Goal: Task Accomplishment & Management: Use online tool/utility

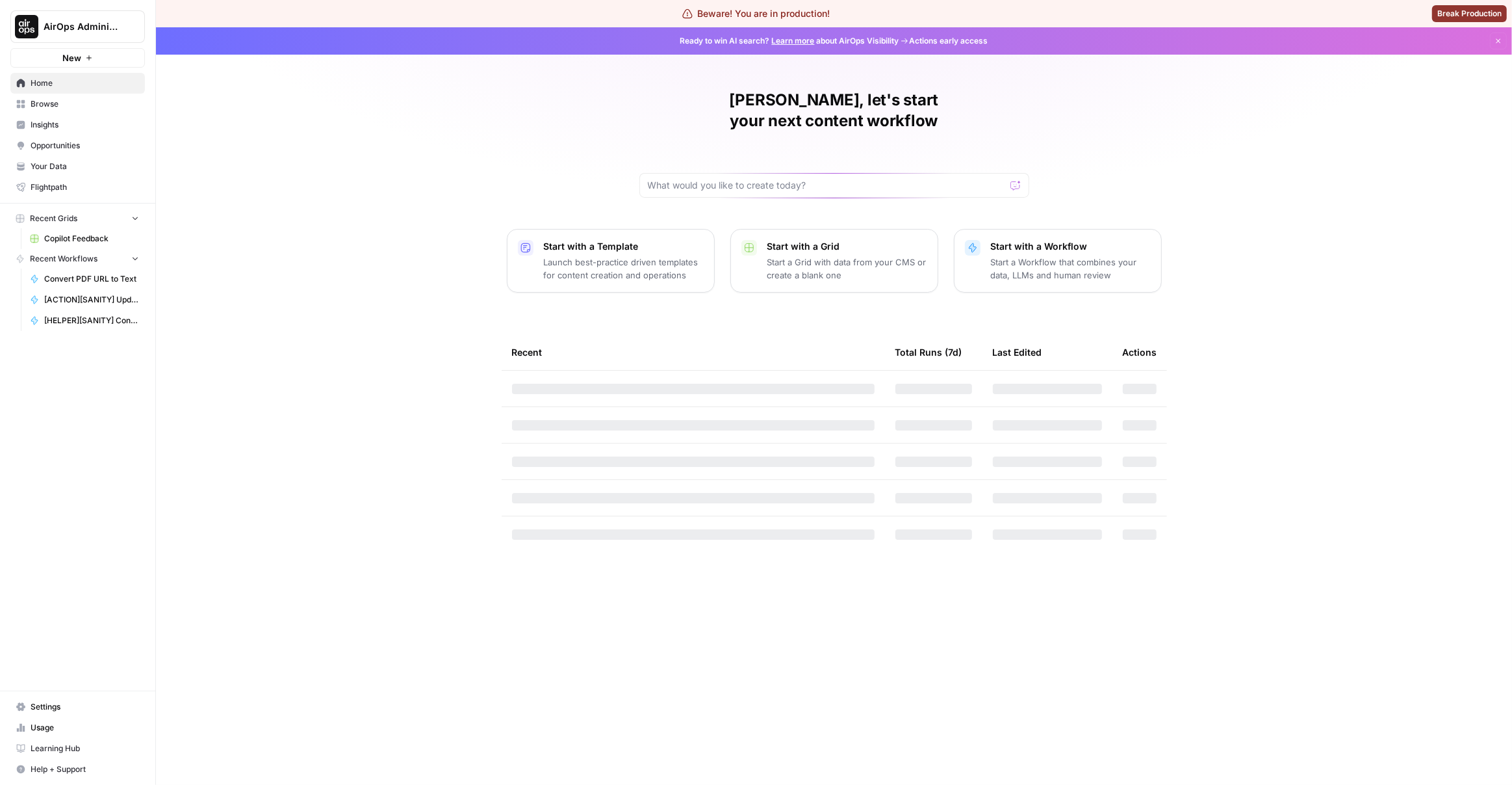
click at [95, 20] on span "AirOps Administrative" at bounding box center [83, 27] width 79 height 13
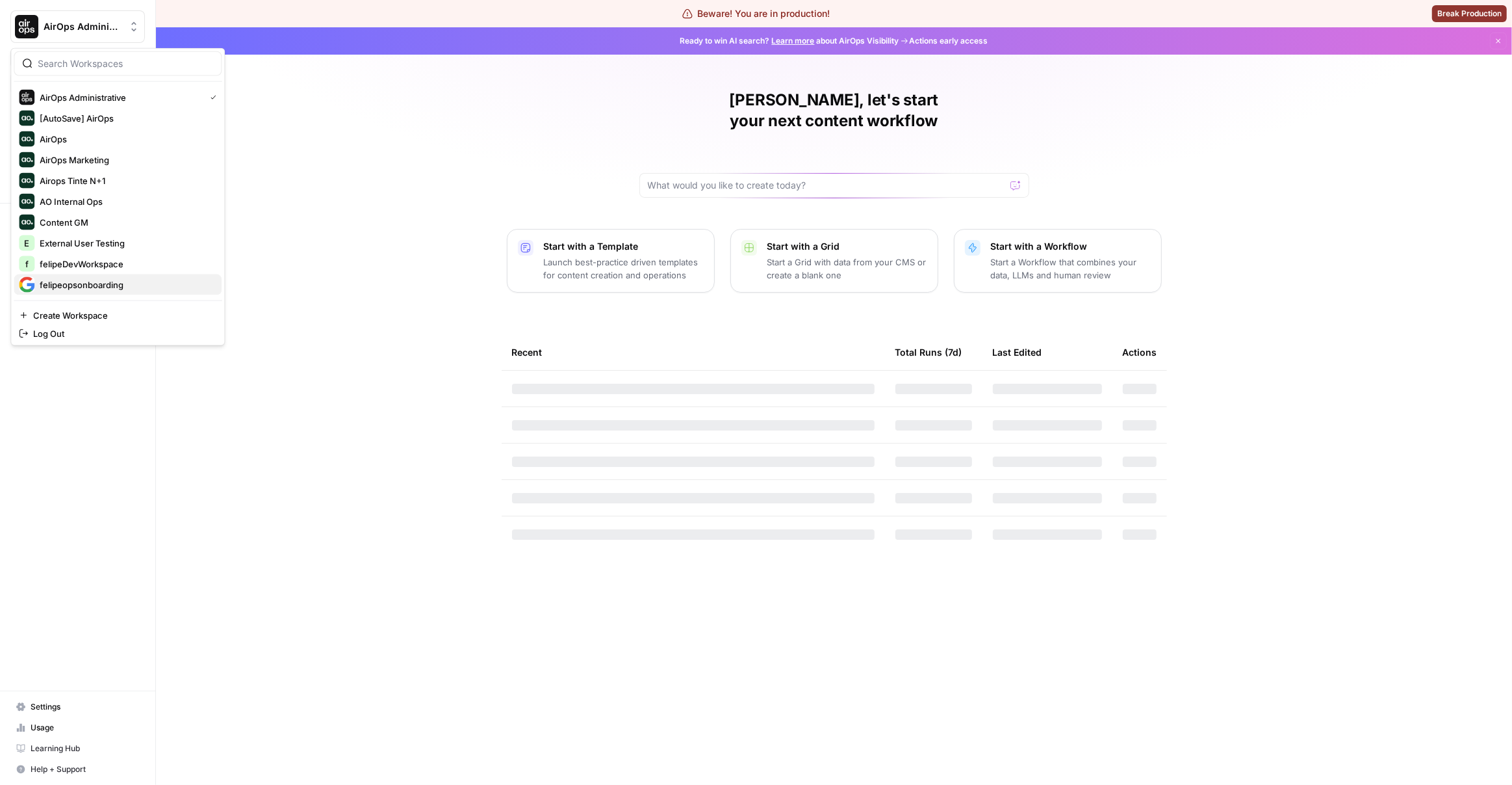
click at [122, 287] on span "felipeopsonboarding" at bounding box center [125, 285] width 172 height 13
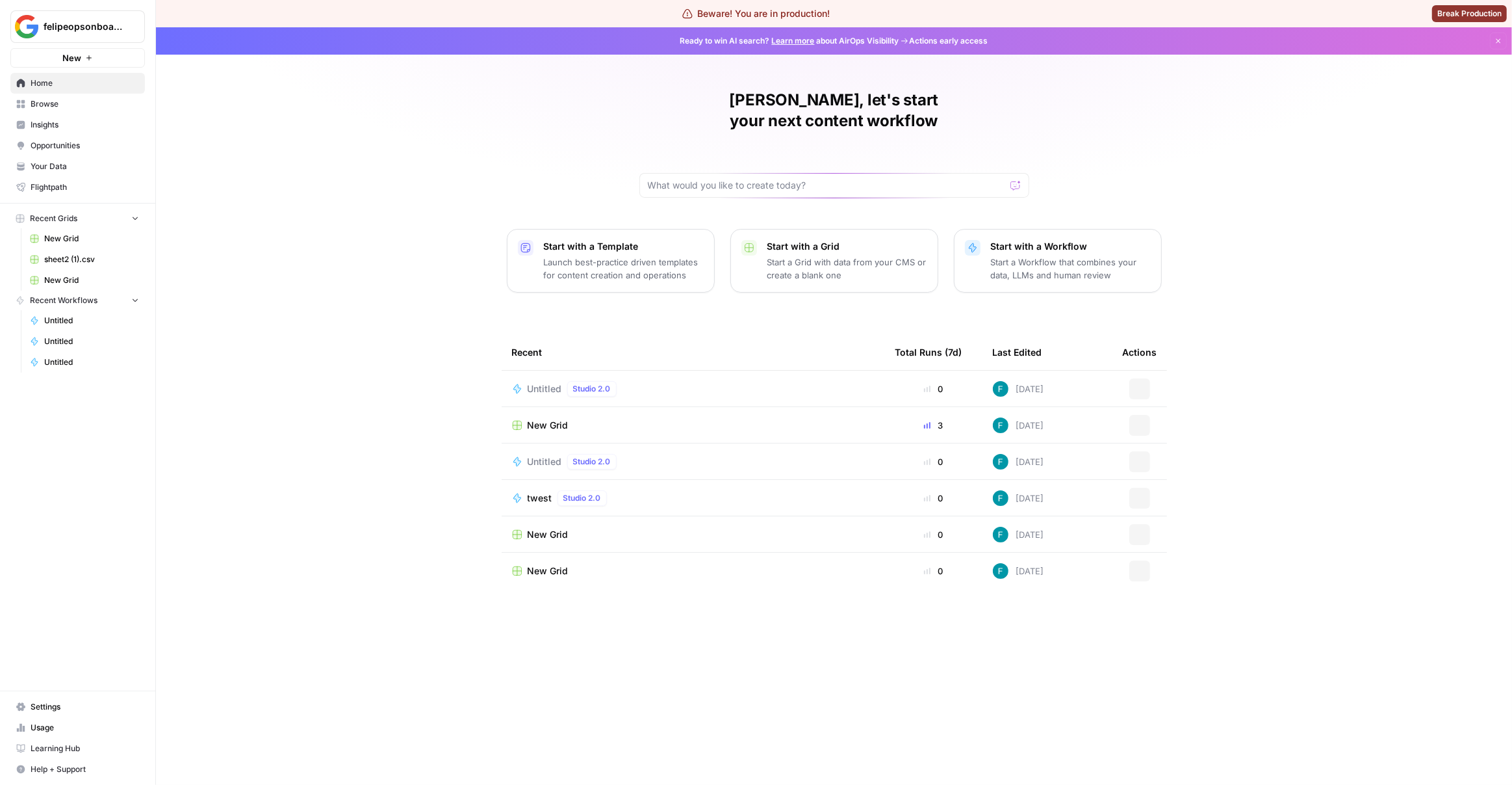
click at [372, 159] on div "Felipe, let's start your next content workflow Start with a Template Launch bes…" at bounding box center [834, 406] width 1356 height 757
click at [1057, 256] on p "Start a Workflow that combines your data, LLMs and human review" at bounding box center [1070, 269] width 160 height 26
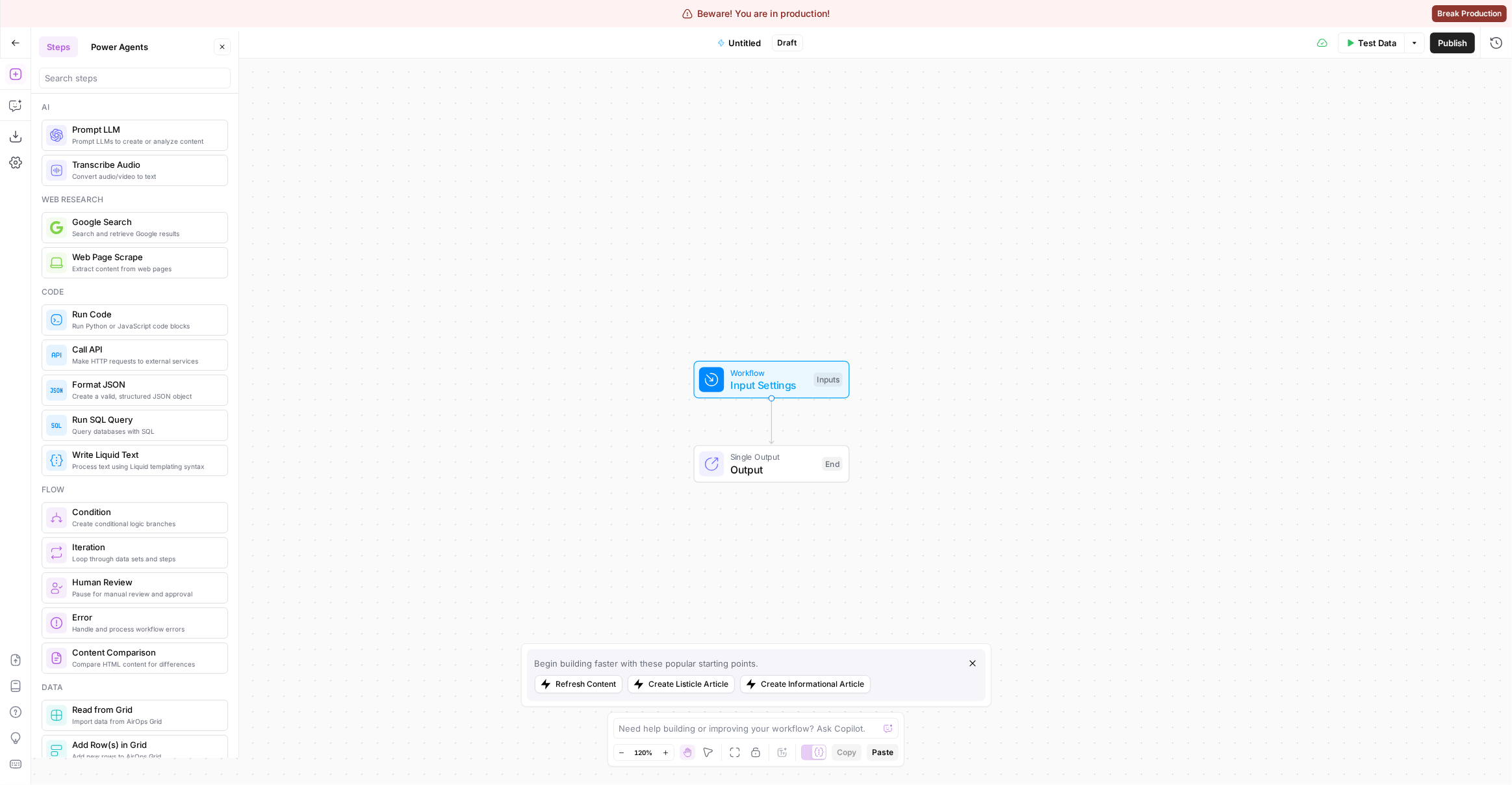
click at [112, 137] on span "Prompt LLMs to create or analyze content" at bounding box center [145, 141] width 145 height 11
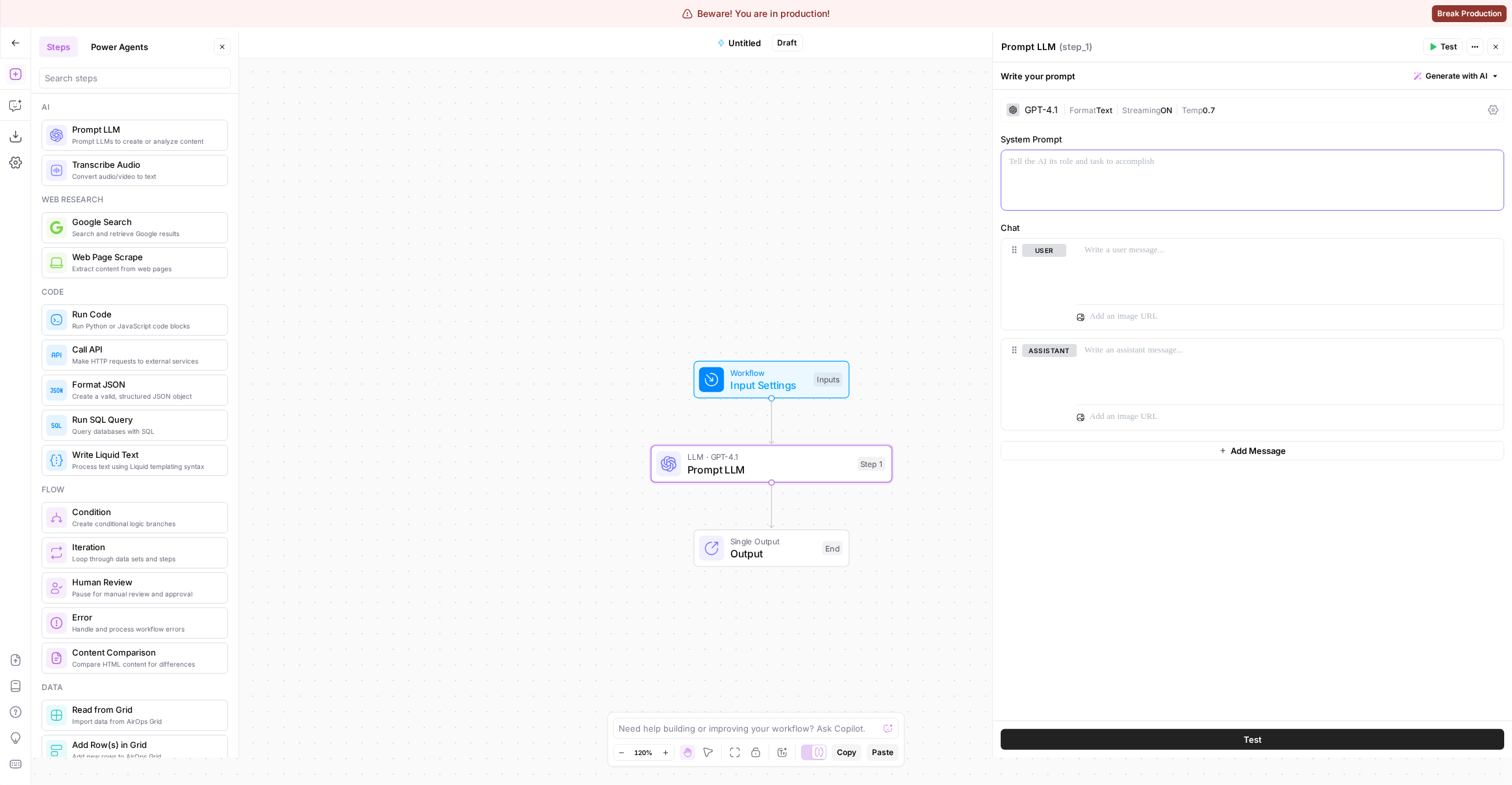
click at [1157, 166] on p at bounding box center [1252, 162] width 487 height 13
click at [1114, 260] on div at bounding box center [1291, 268] width 427 height 60
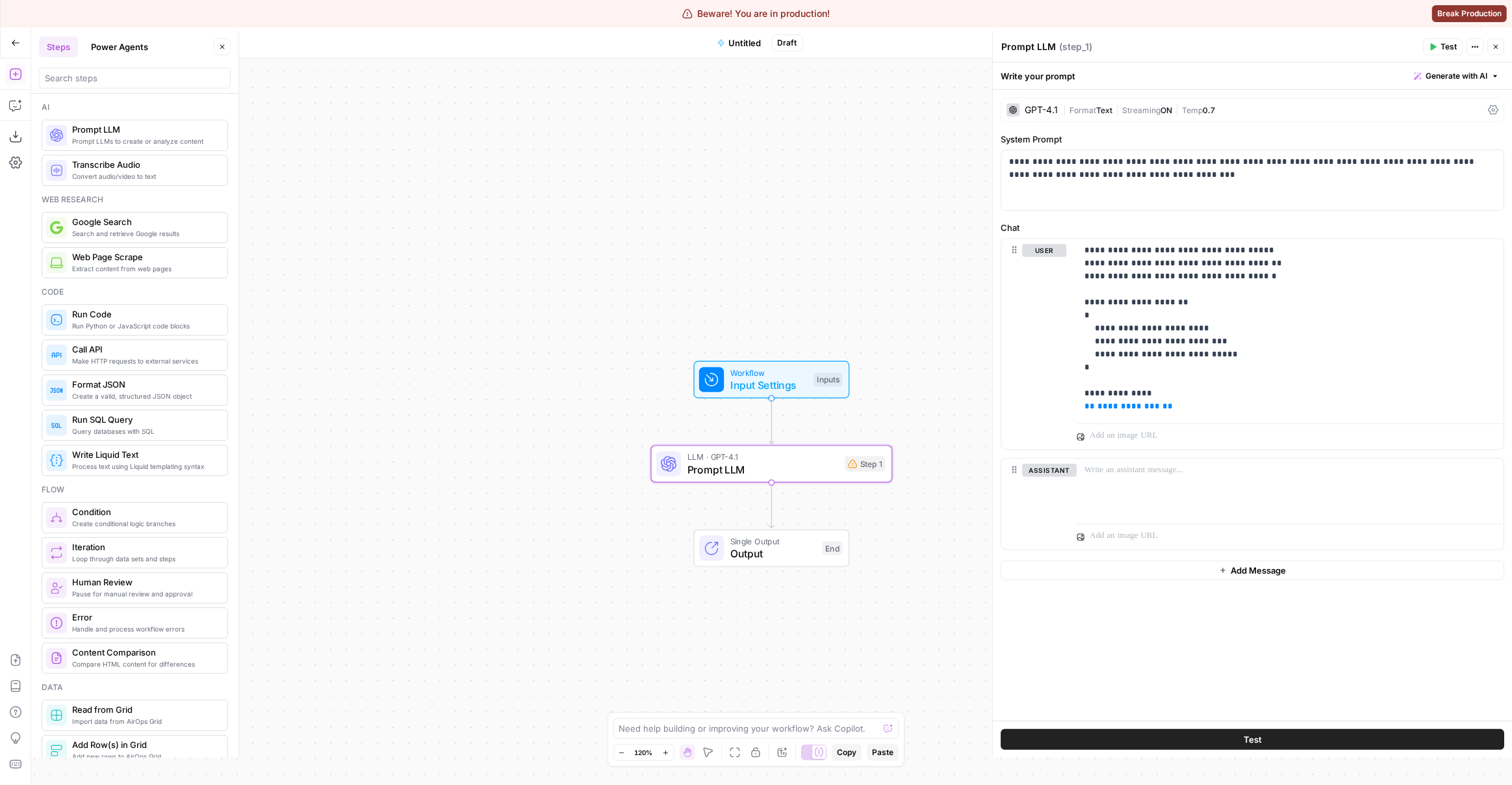
click at [1128, 114] on div "| Format Text | Streaming ON | Temp 0.7" at bounding box center [1273, 110] width 420 height 12
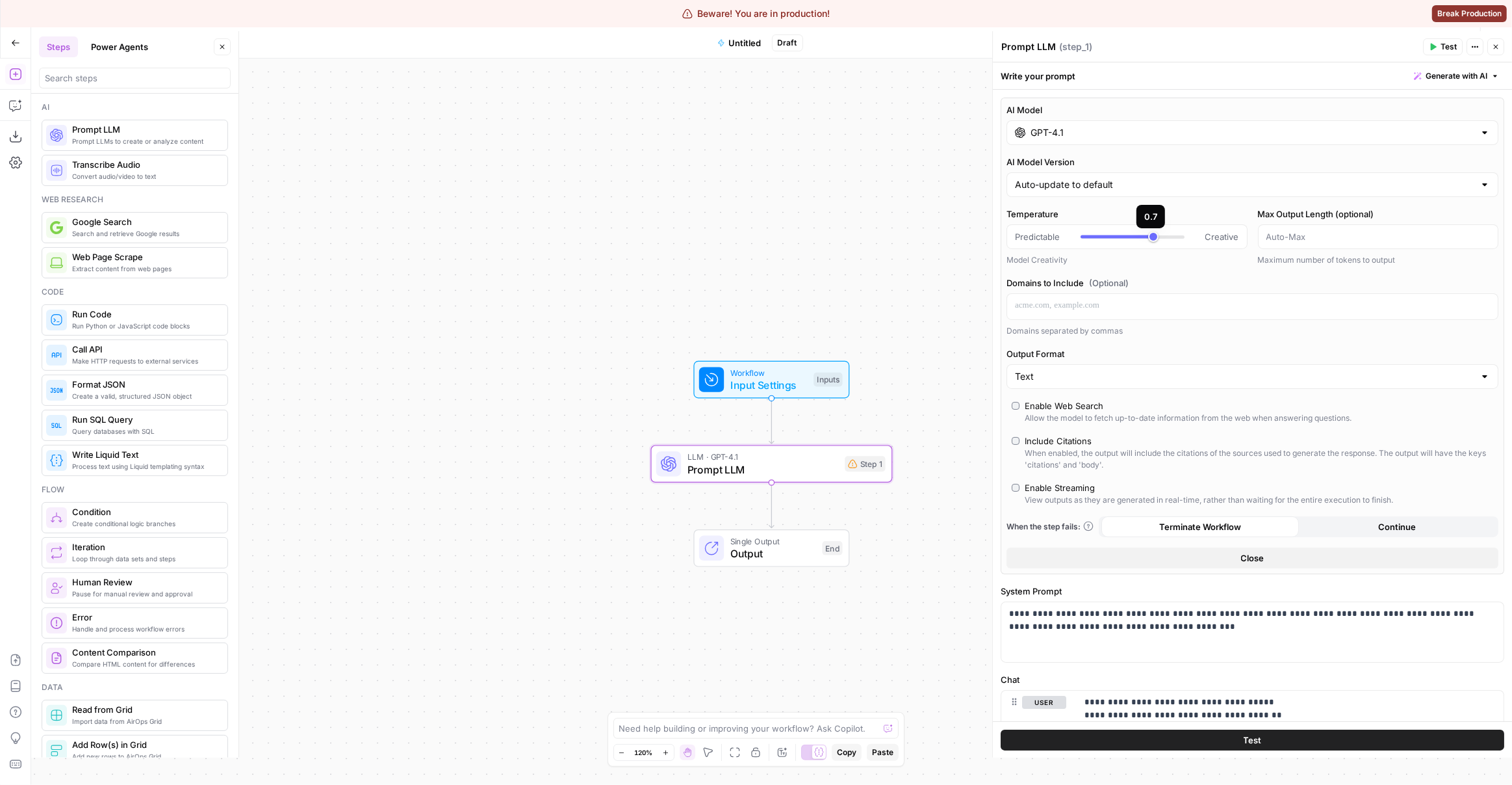
type input "*"
drag, startPoint x: 1036, startPoint y: 243, endPoint x: 954, endPoint y: 234, distance: 82.5
click at [953, 234] on body "Beware! You are in production! Break Production felipeopsonboarding New Home Br…" at bounding box center [756, 393] width 1512 height 785
click at [1146, 156] on label "AI Model Version" at bounding box center [1252, 162] width 492 height 13
click at [1146, 178] on input "Auto-update to default" at bounding box center [1245, 185] width 459 height 13
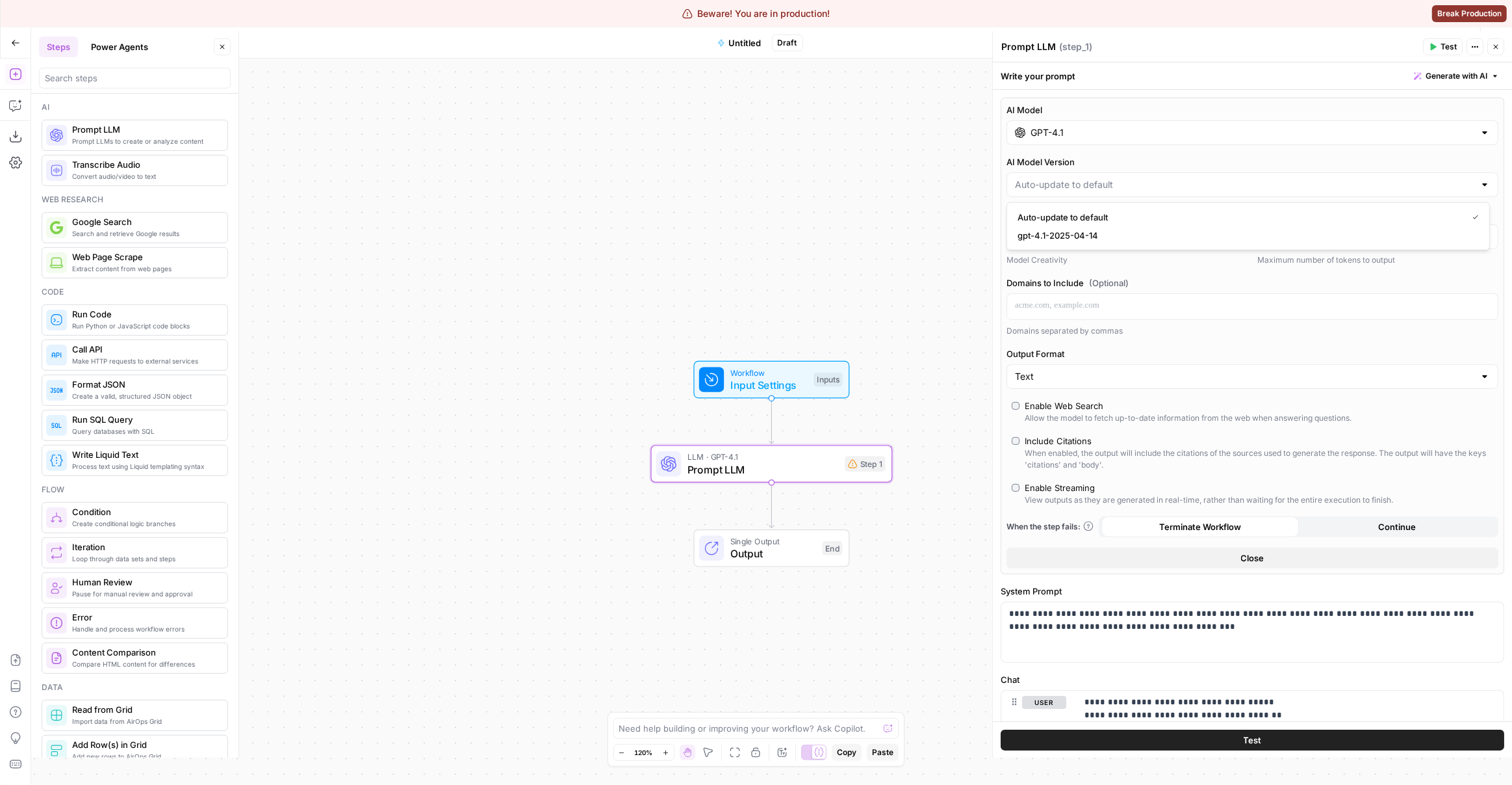
click at [1133, 133] on input "GPT-4.1" at bounding box center [1252, 133] width 444 height 13
click at [777, 368] on span "Workflow" at bounding box center [769, 372] width 78 height 12
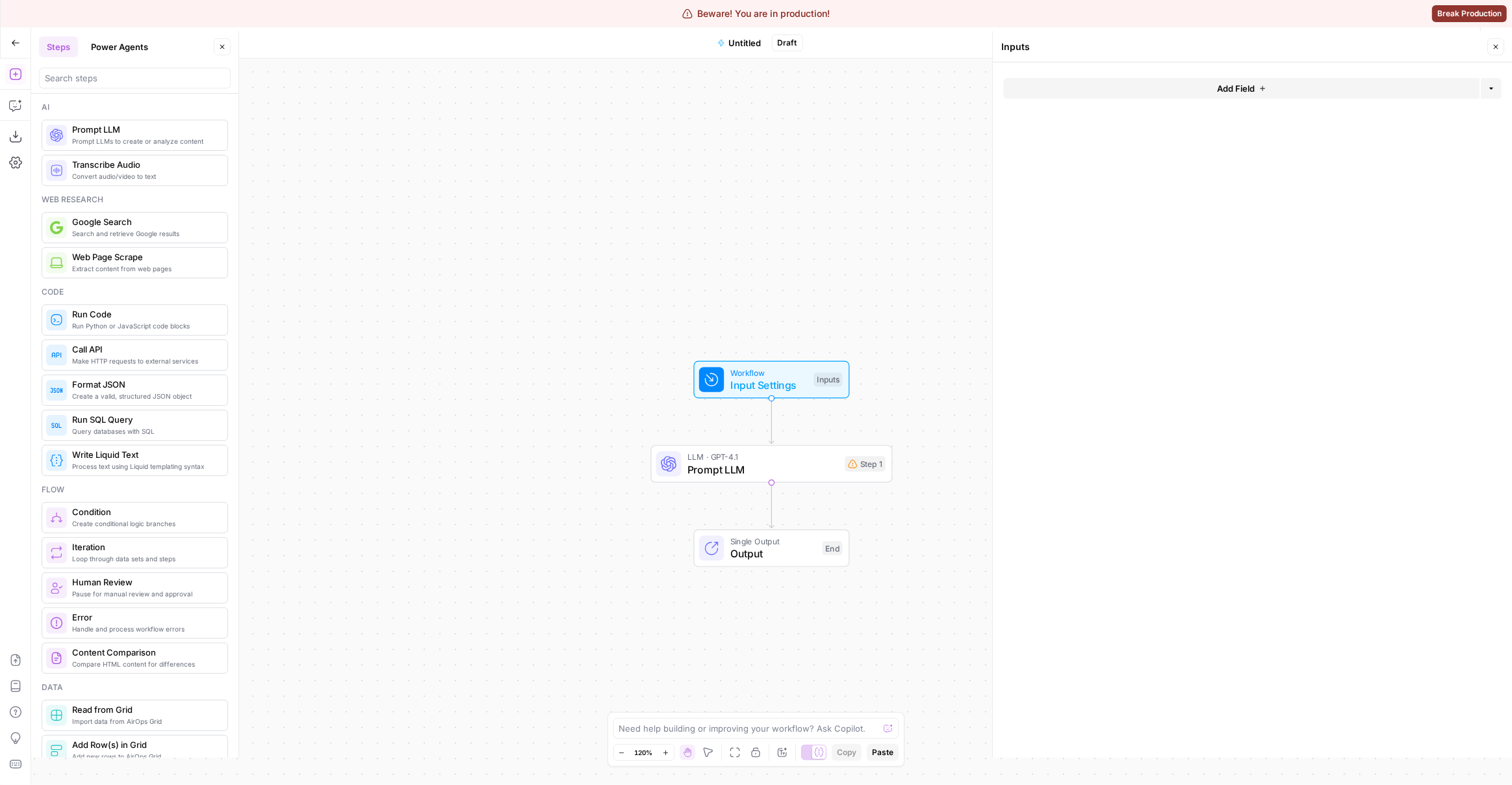
click at [1159, 101] on div "Add Field Options" at bounding box center [1252, 93] width 499 height 31
click at [1180, 87] on button "Add Field" at bounding box center [1241, 89] width 476 height 21
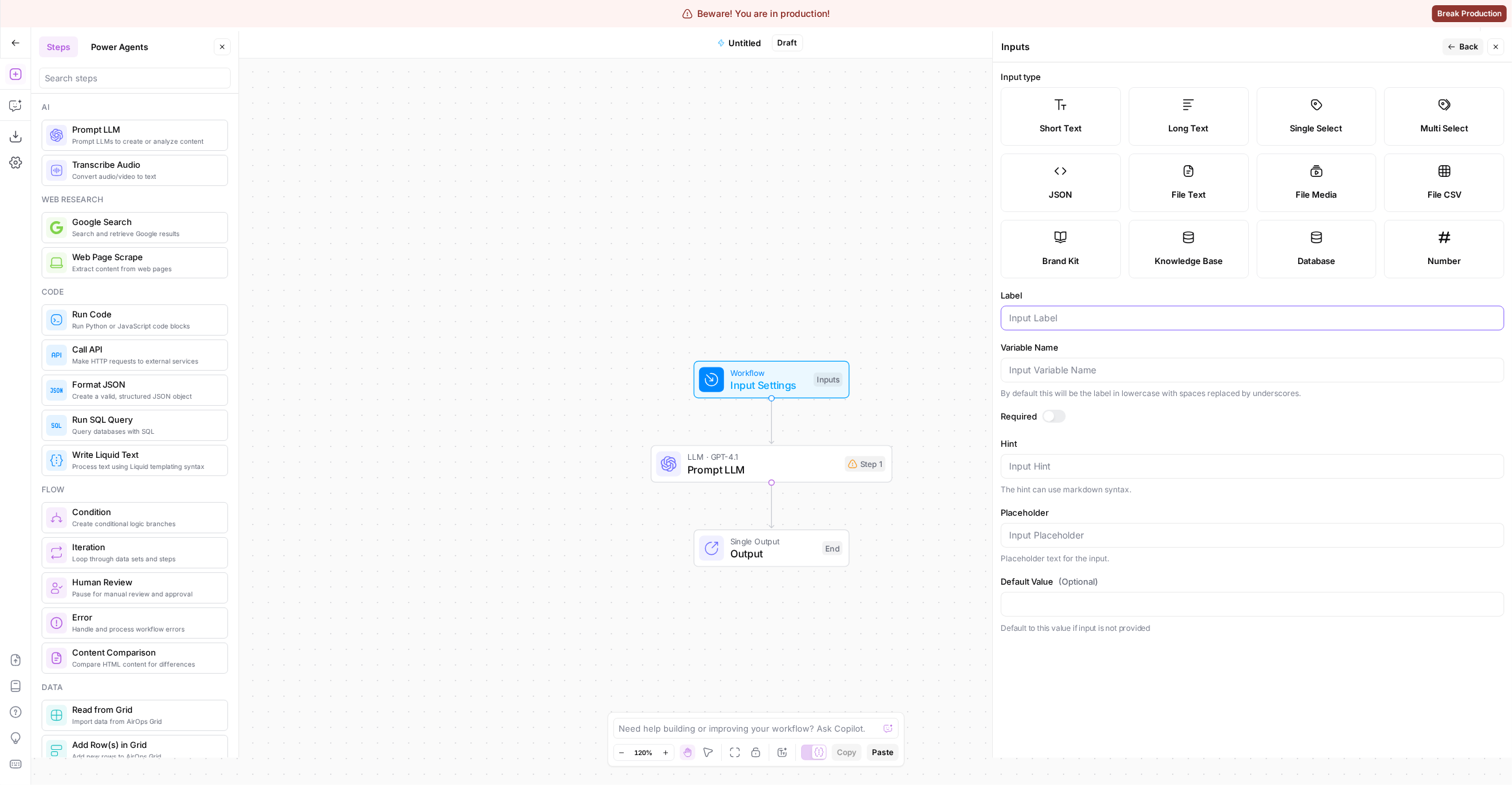
click at [1102, 319] on input "Label" at bounding box center [1252, 318] width 487 height 13
type input "document_text"
click at [1463, 38] on button "Back" at bounding box center [1463, 47] width 41 height 17
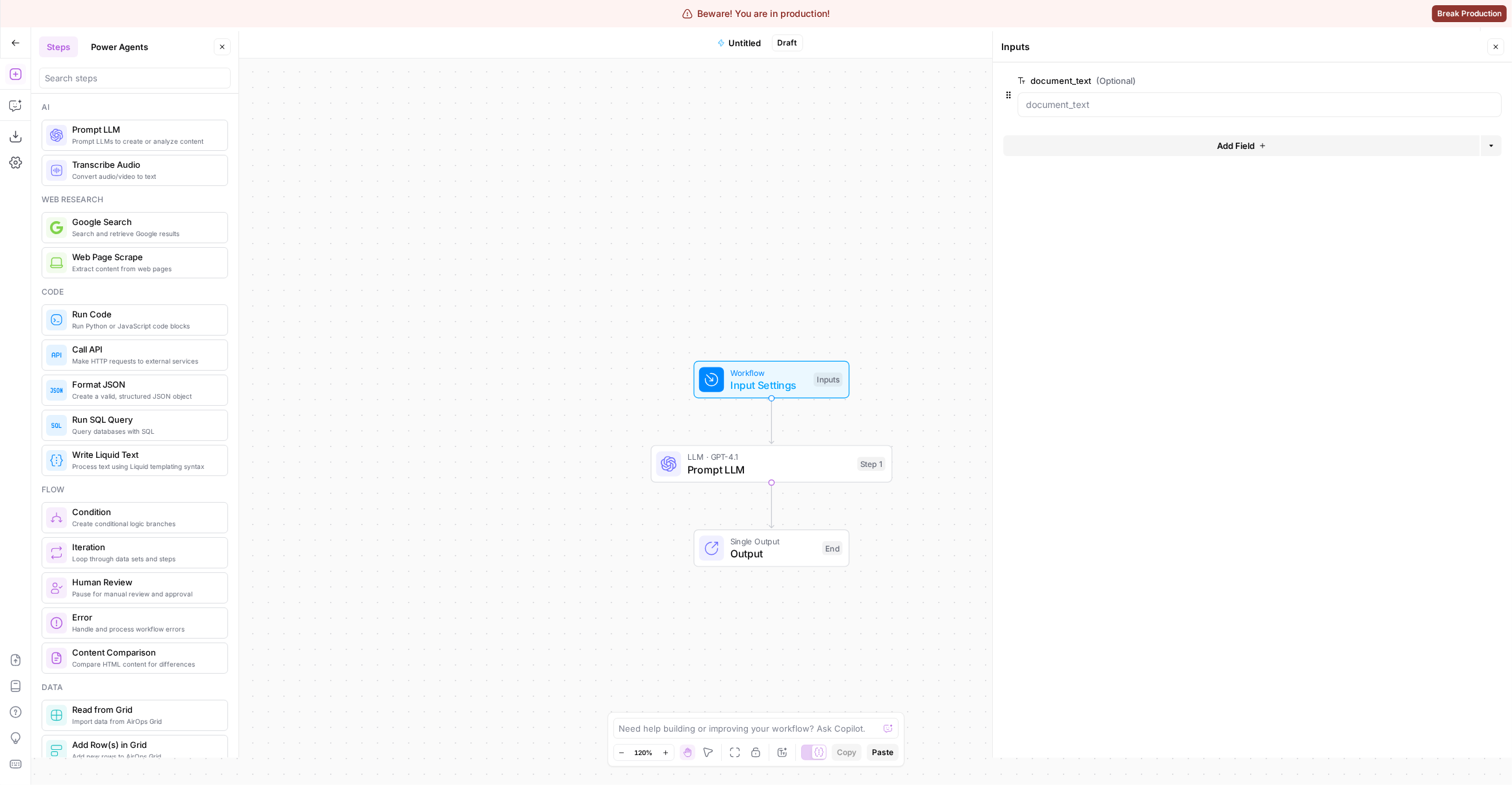
click at [1497, 45] on icon "button" at bounding box center [1496, 47] width 5 height 5
click at [808, 458] on span "LLM · GPT-4.1" at bounding box center [769, 456] width 164 height 12
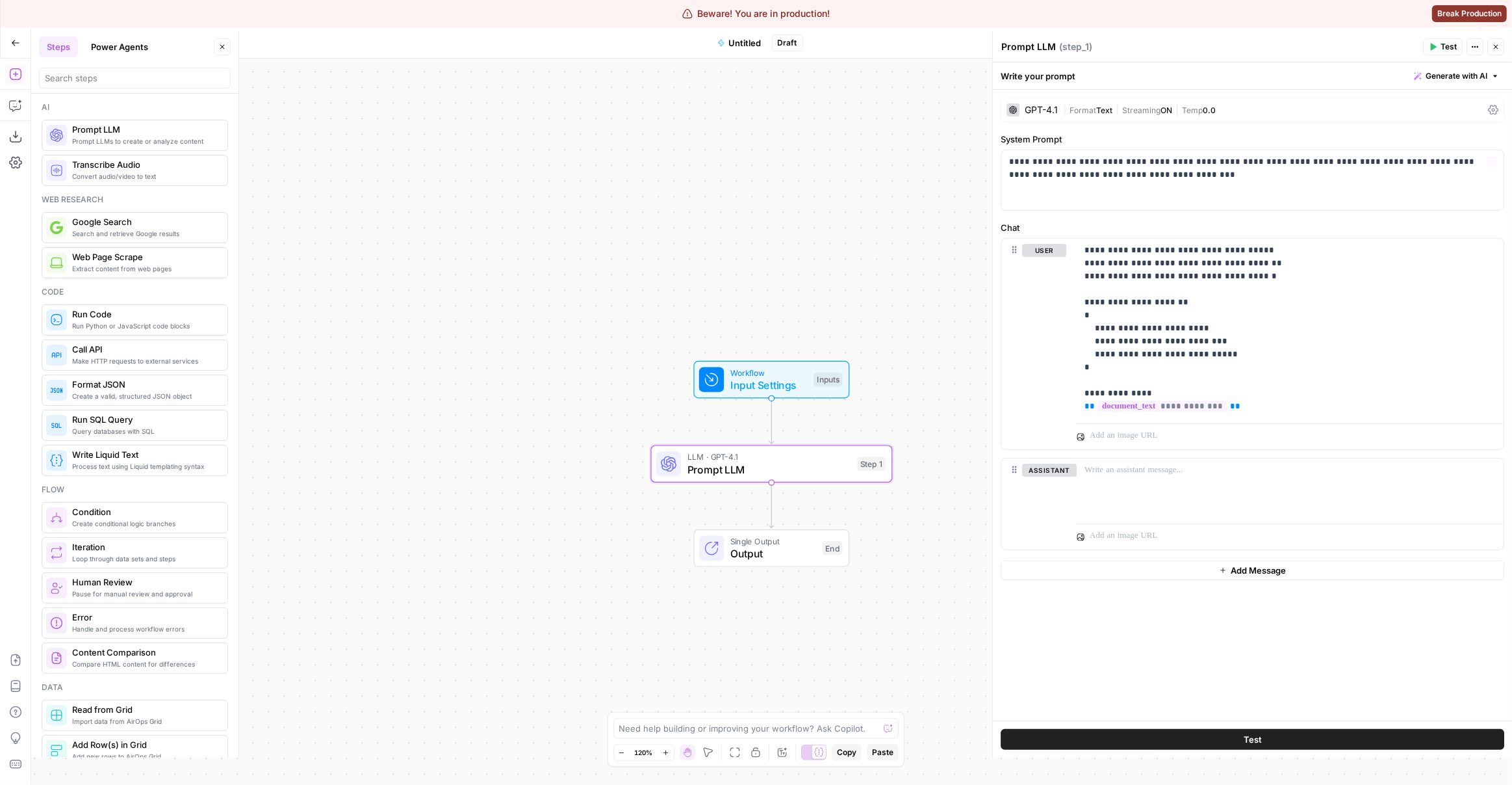
click at [1180, 95] on div "**********" at bounding box center [1252, 404] width 519 height 630
click at [1176, 107] on span "|" at bounding box center [1177, 109] width 10 height 13
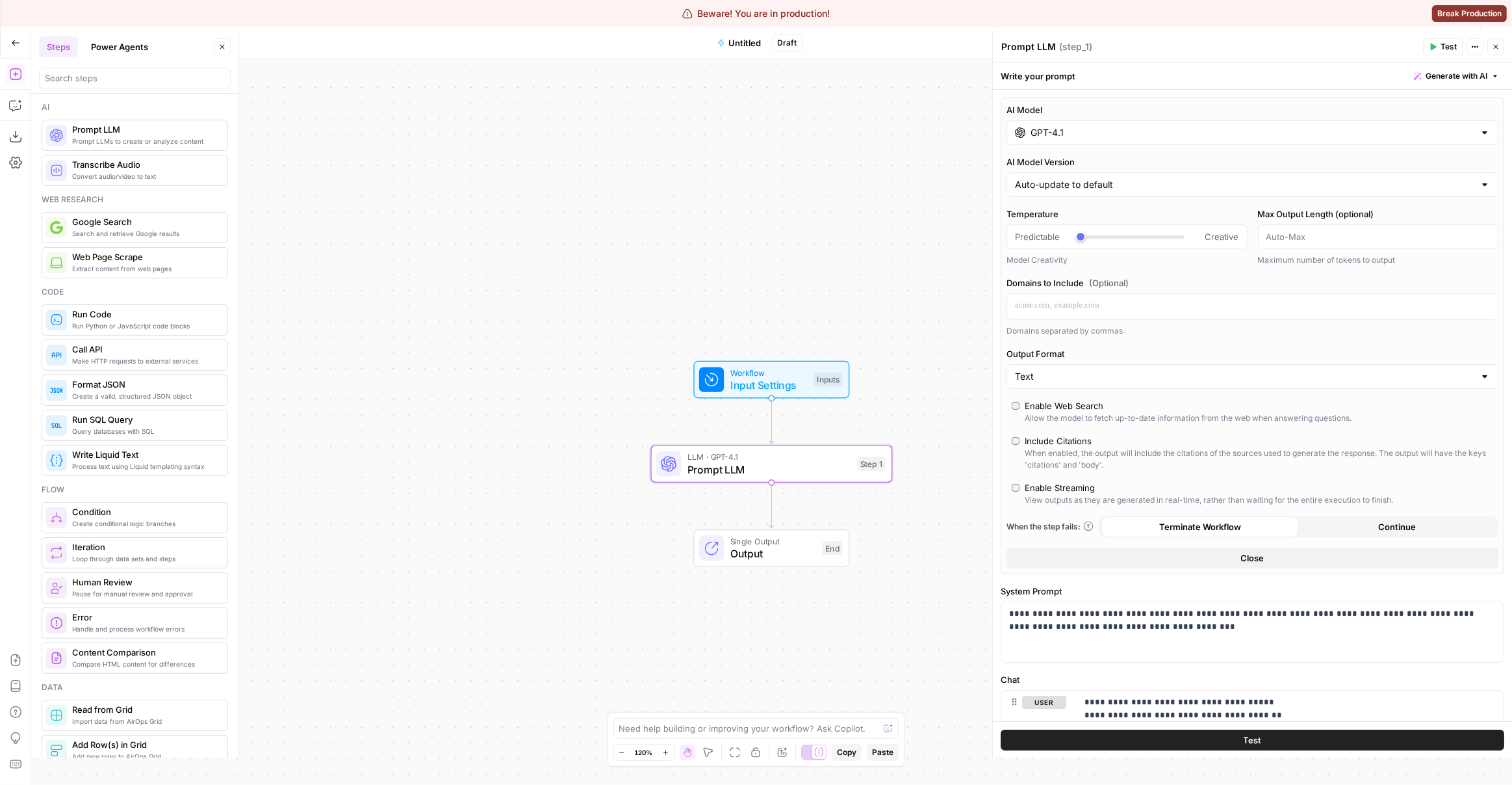
click at [1106, 134] on input "GPT-4.1" at bounding box center [1252, 133] width 444 height 13
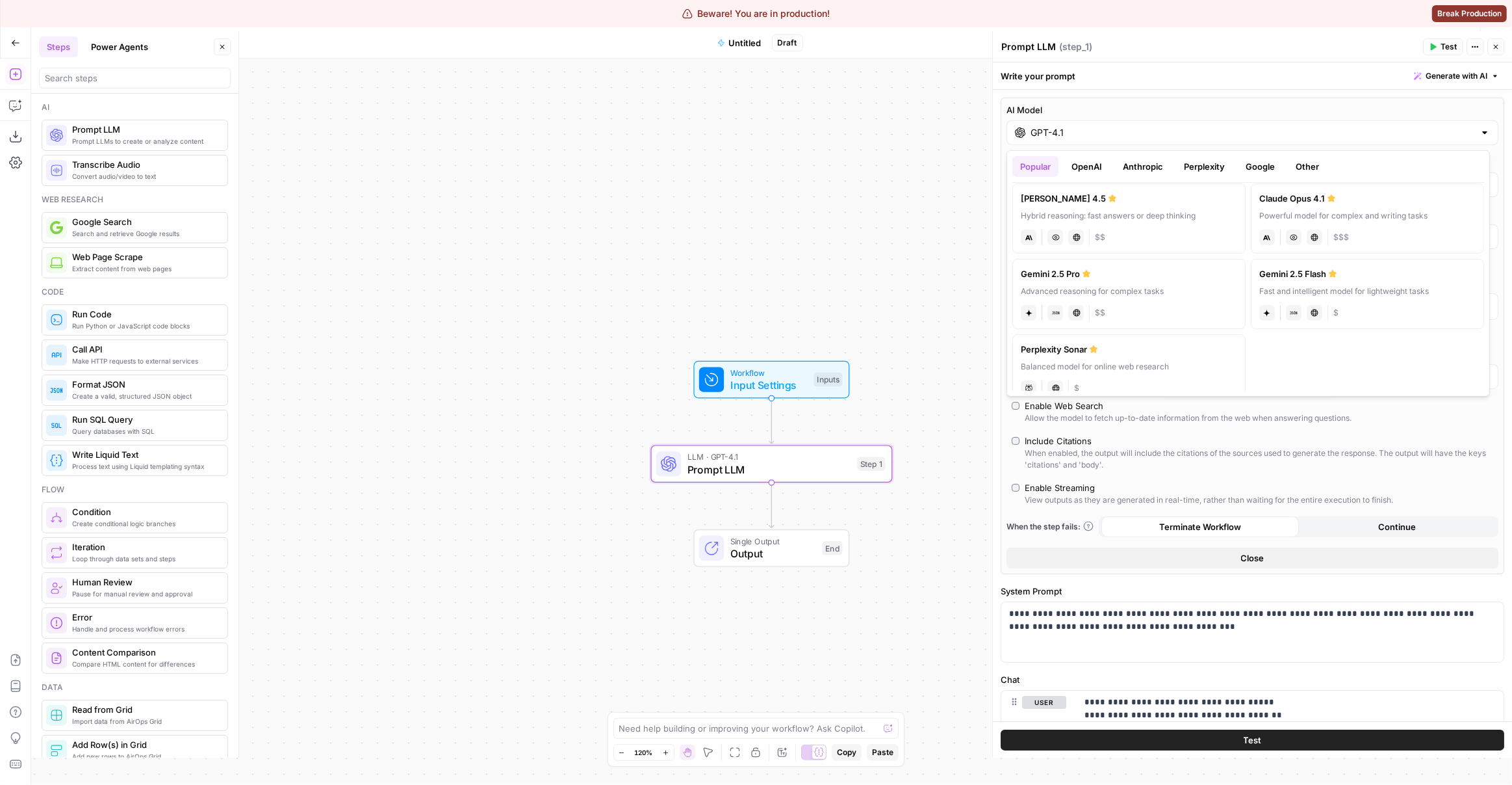
scroll to position [185, 0]
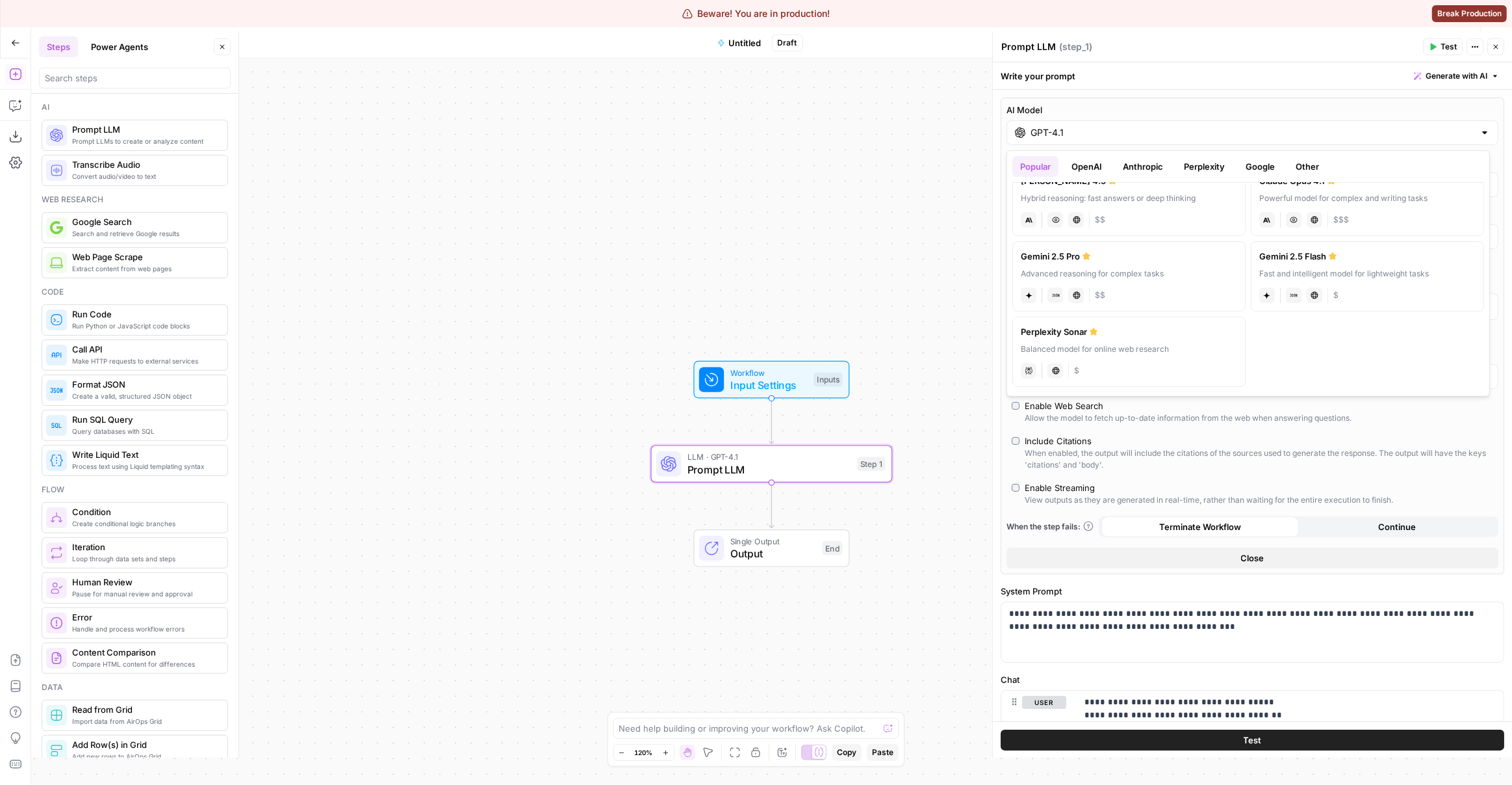
click at [1097, 156] on button "OpenAI" at bounding box center [1087, 166] width 46 height 21
click at [1322, 345] on div "Fast and intelligent model for lightweight tasks" at bounding box center [1367, 349] width 216 height 12
type input "GPT-4o Mini"
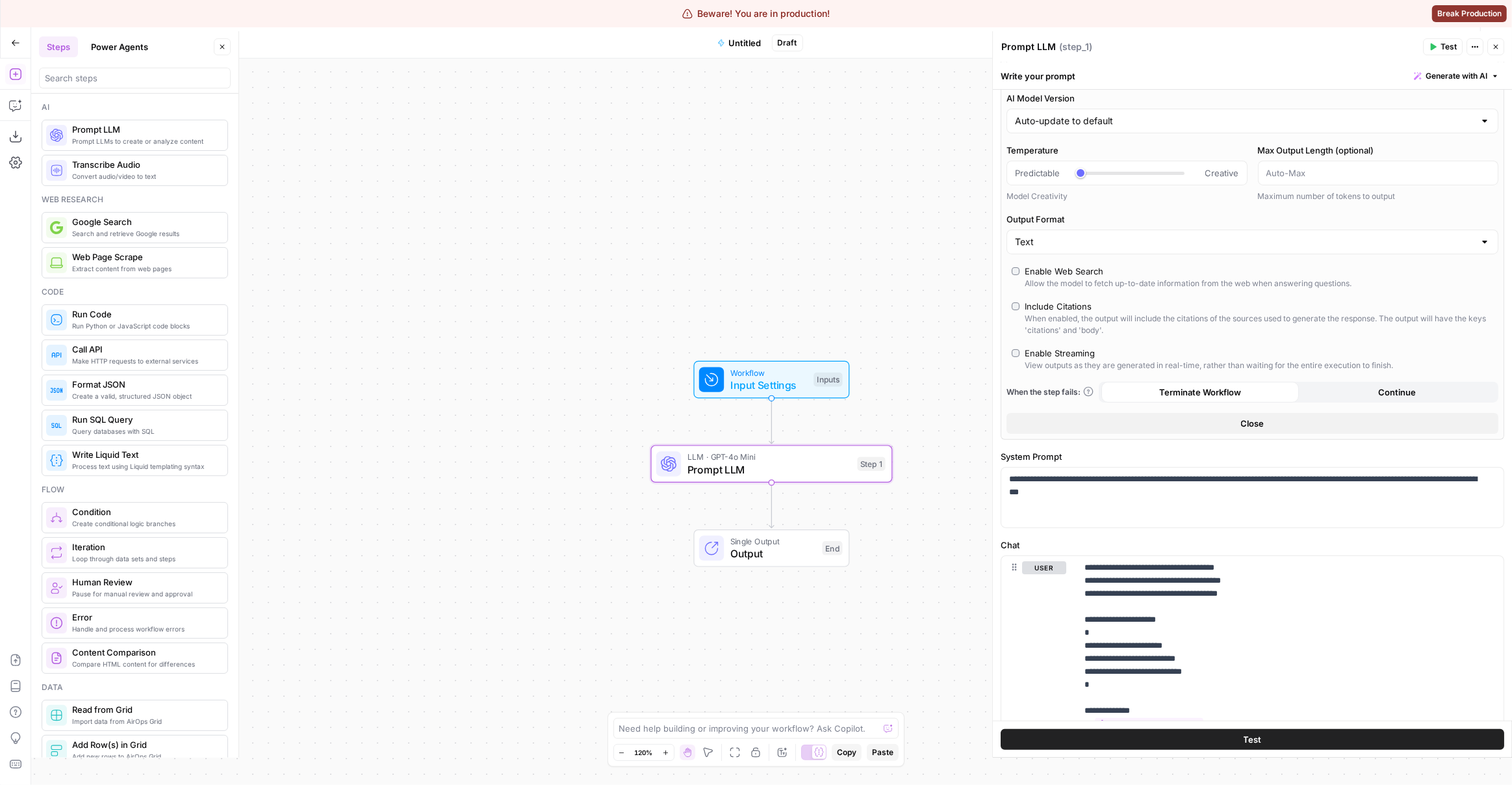
scroll to position [67, 0]
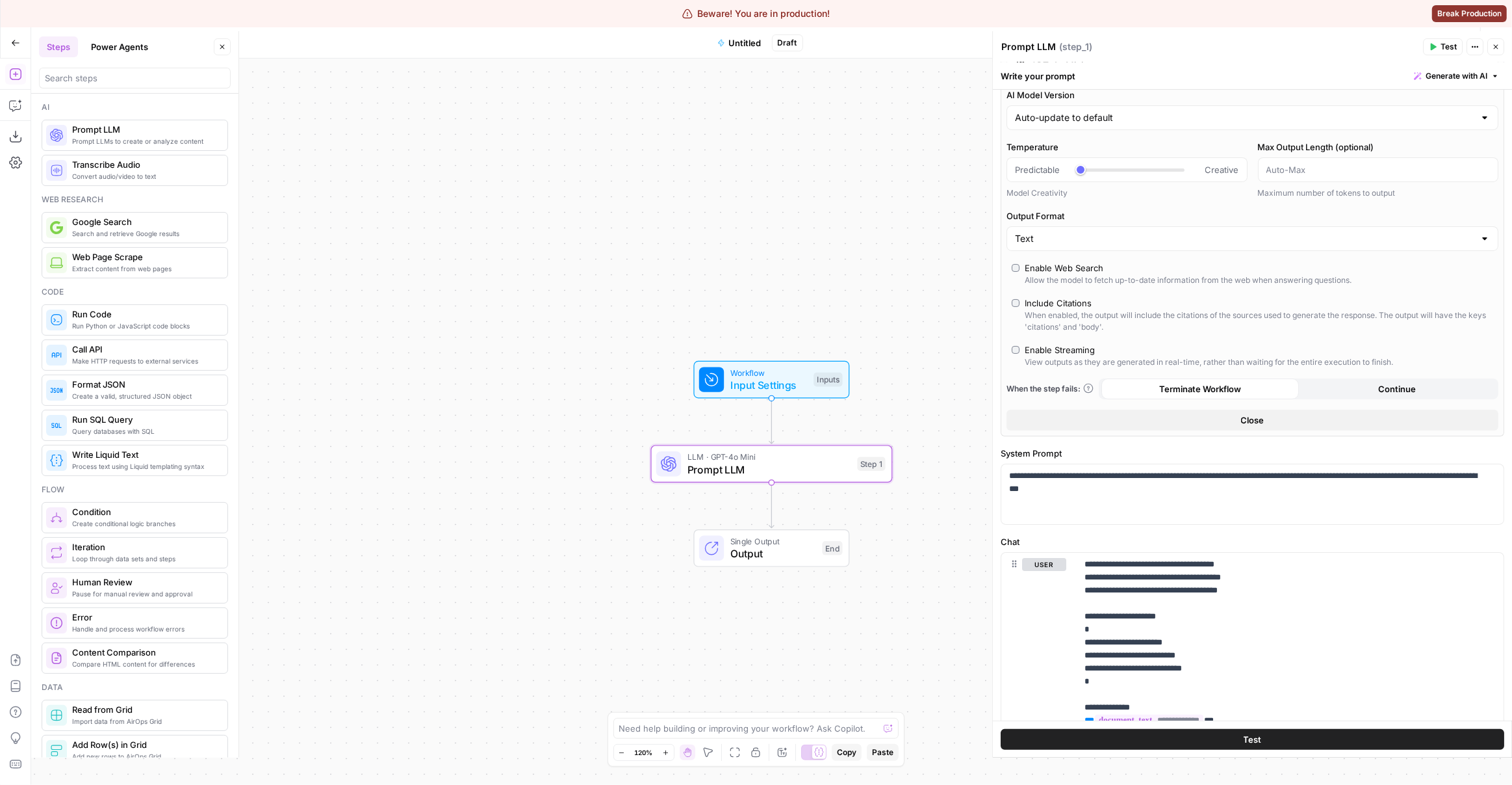
click at [1067, 350] on div "Enable Streaming" at bounding box center [1060, 350] width 70 height 13
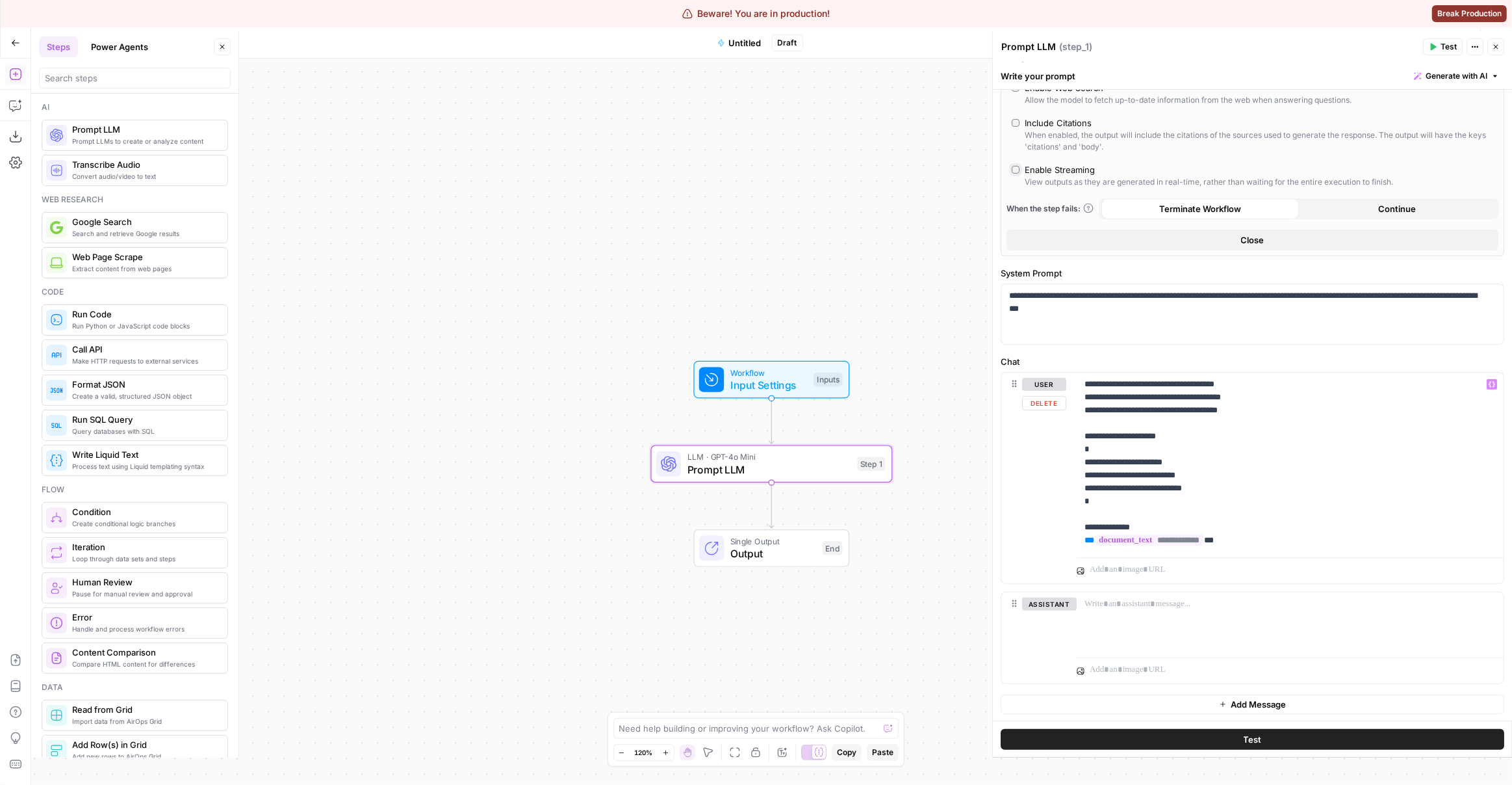
scroll to position [0, 0]
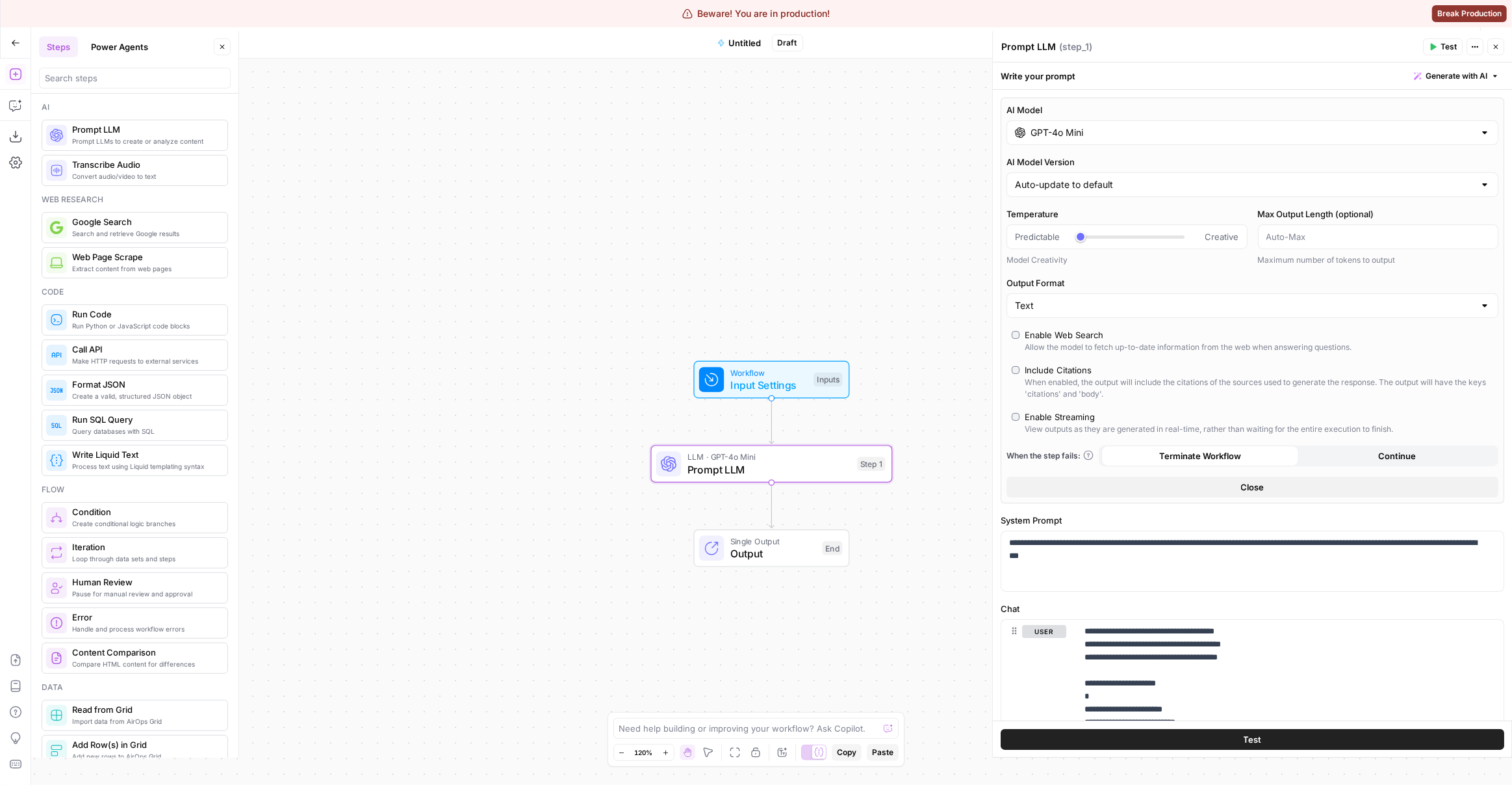
click at [1449, 43] on span "Test" at bounding box center [1449, 47] width 16 height 12
click at [1498, 46] on icon "button" at bounding box center [1496, 47] width 8 height 8
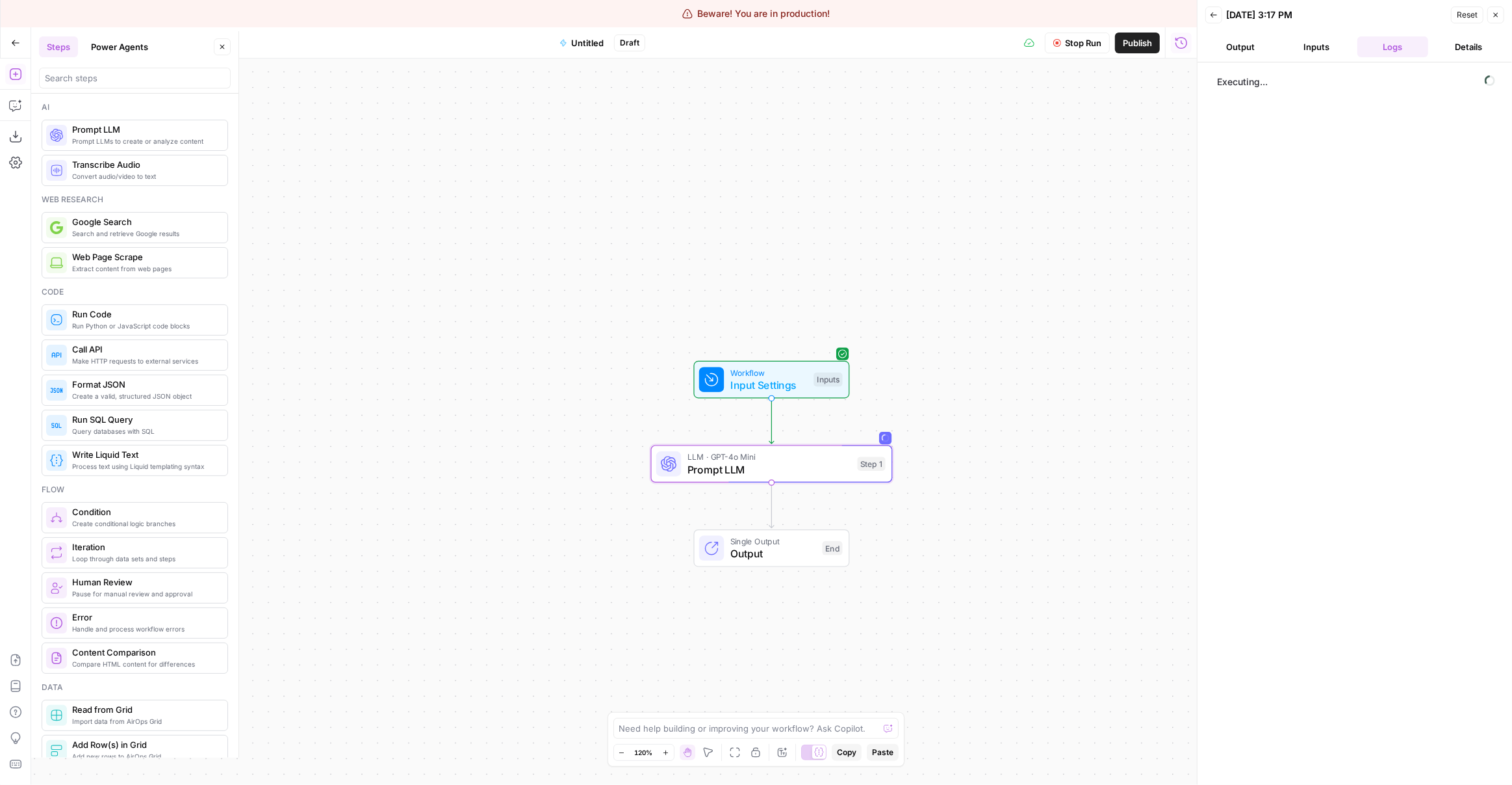
click at [1060, 36] on button "Stop Run" at bounding box center [1077, 43] width 65 height 21
click at [1492, 14] on icon "button" at bounding box center [1496, 15] width 8 height 8
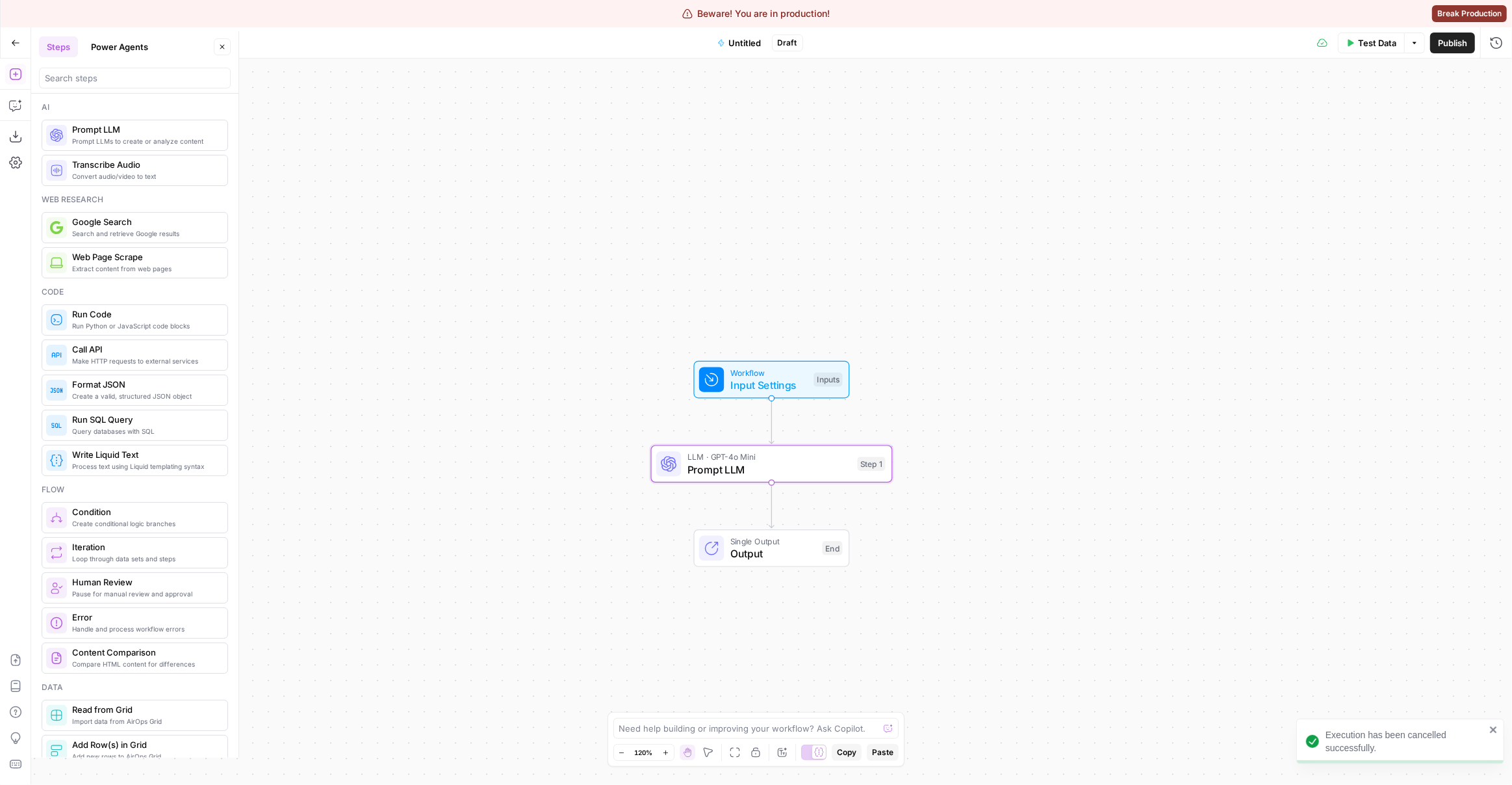
click at [1378, 40] on span "Test Data" at bounding box center [1377, 43] width 38 height 13
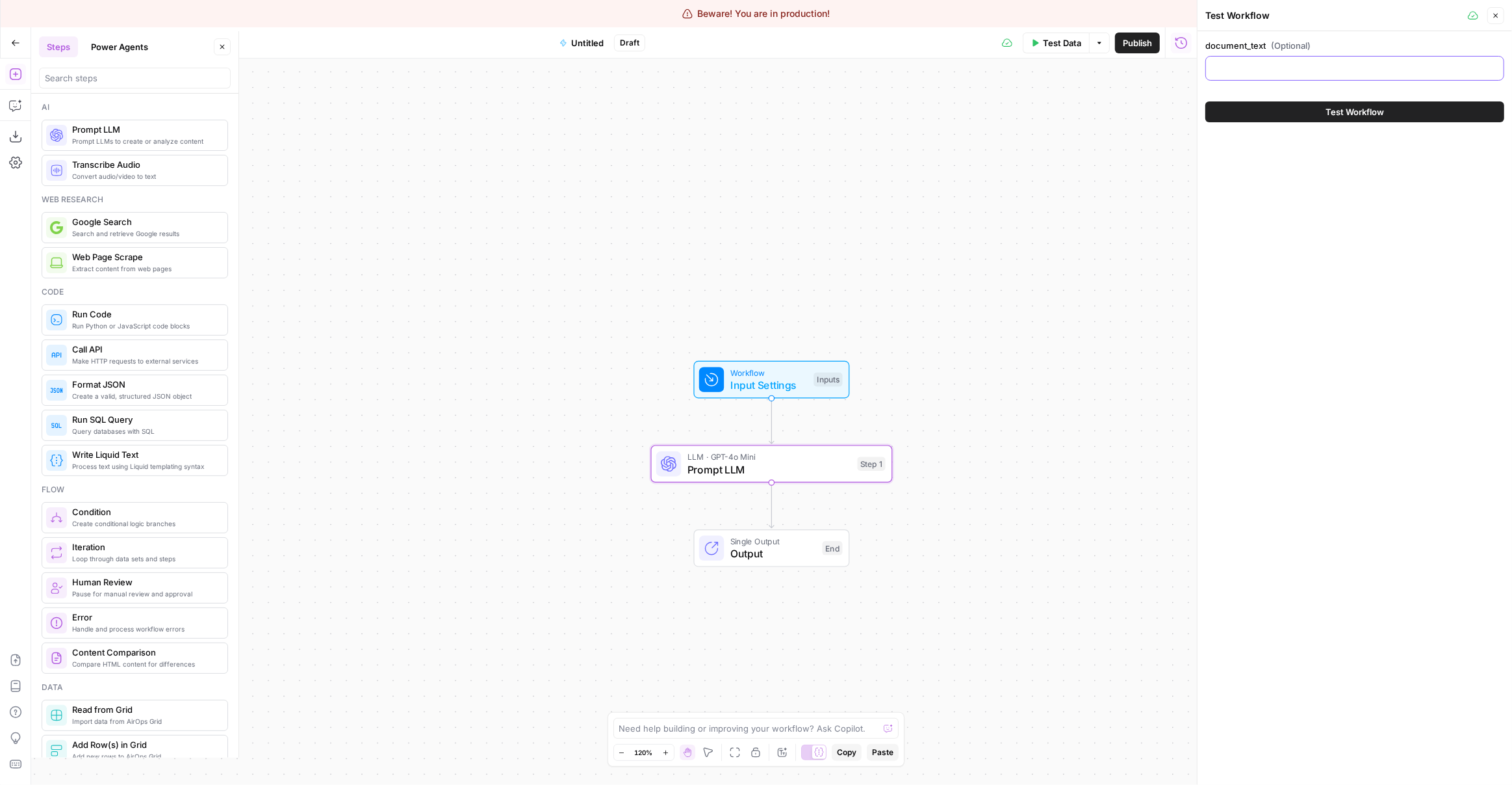
click at [1325, 66] on input "document_text (Optional)" at bounding box center [1354, 68] width 282 height 13
paste input ""Pay Statement\nPeriod Start Date 09/04/2025\nDiversicare Leasing Corporation\n…"
type input "Pay Statement\nPeriod Start Date 09/04/2025\nDiversicare Leasing Corporation\nP…"
click at [1342, 113] on span "Test Workflow" at bounding box center [1354, 112] width 58 height 13
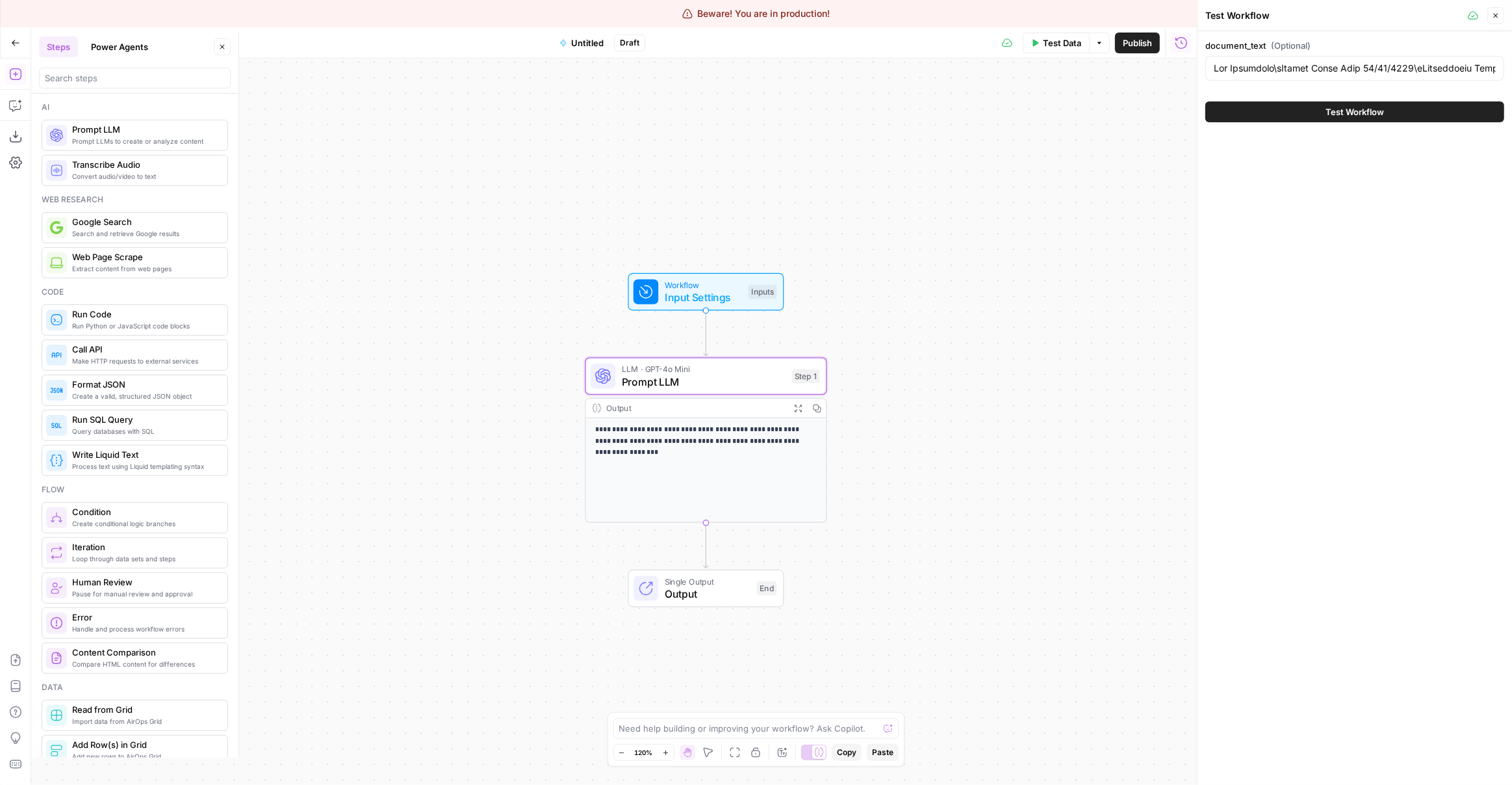
drag, startPoint x: 1003, startPoint y: 421, endPoint x: 938, endPoint y: 333, distance: 109.4
click at [938, 333] on div "**********" at bounding box center [614, 421] width 1166 height 726
click at [1060, 45] on span "Test Data" at bounding box center [1062, 43] width 38 height 13
click at [1369, 117] on span "Test Workflow" at bounding box center [1354, 112] width 58 height 13
click at [1500, 16] on button "Close" at bounding box center [1496, 16] width 17 height 17
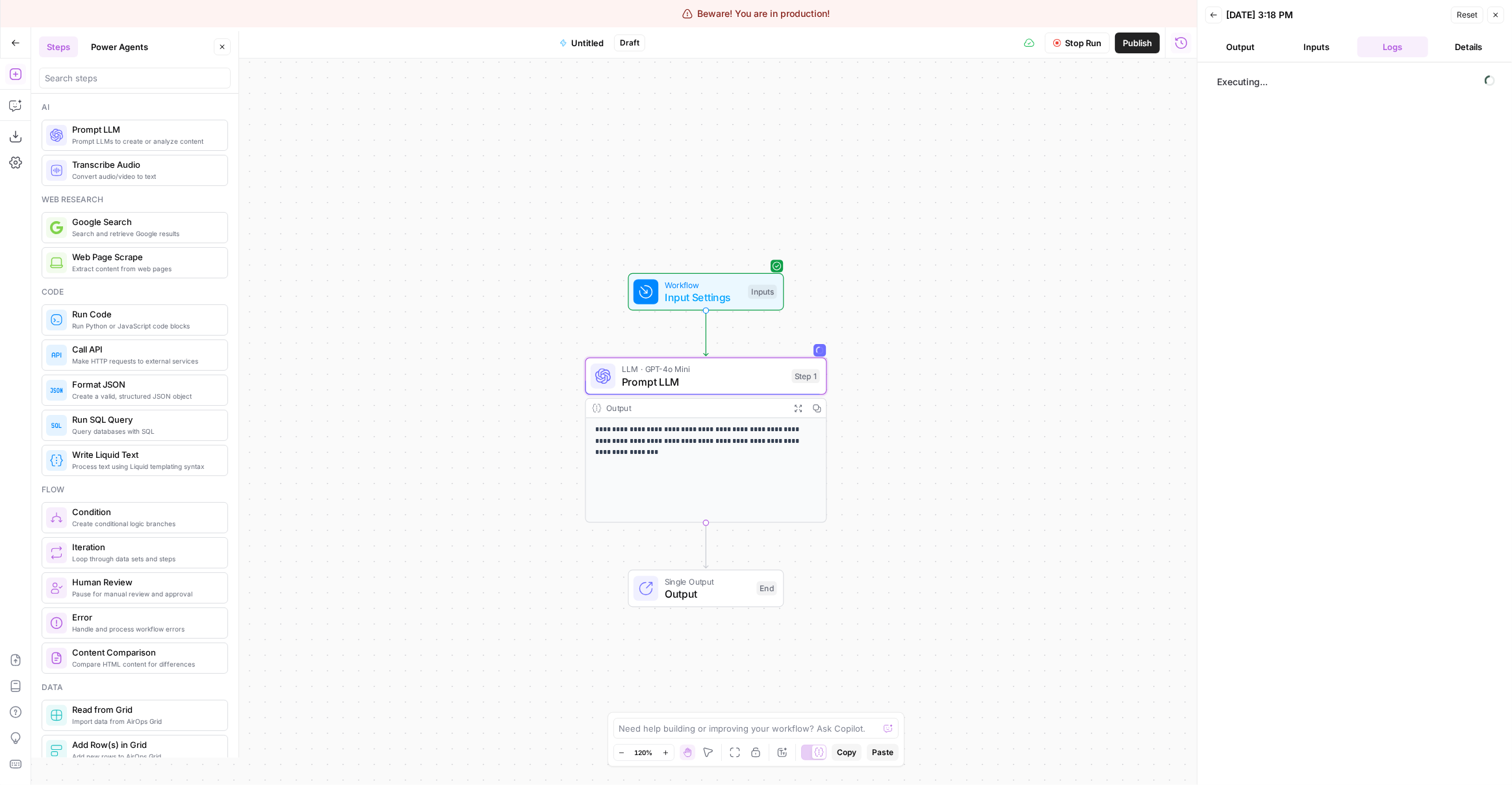
click at [1300, 48] on button "Inputs" at bounding box center [1317, 47] width 71 height 21
click at [1361, 36] on button "Logs" at bounding box center [1393, 47] width 71 height 21
click at [1259, 50] on button "Output" at bounding box center [1241, 47] width 71 height 21
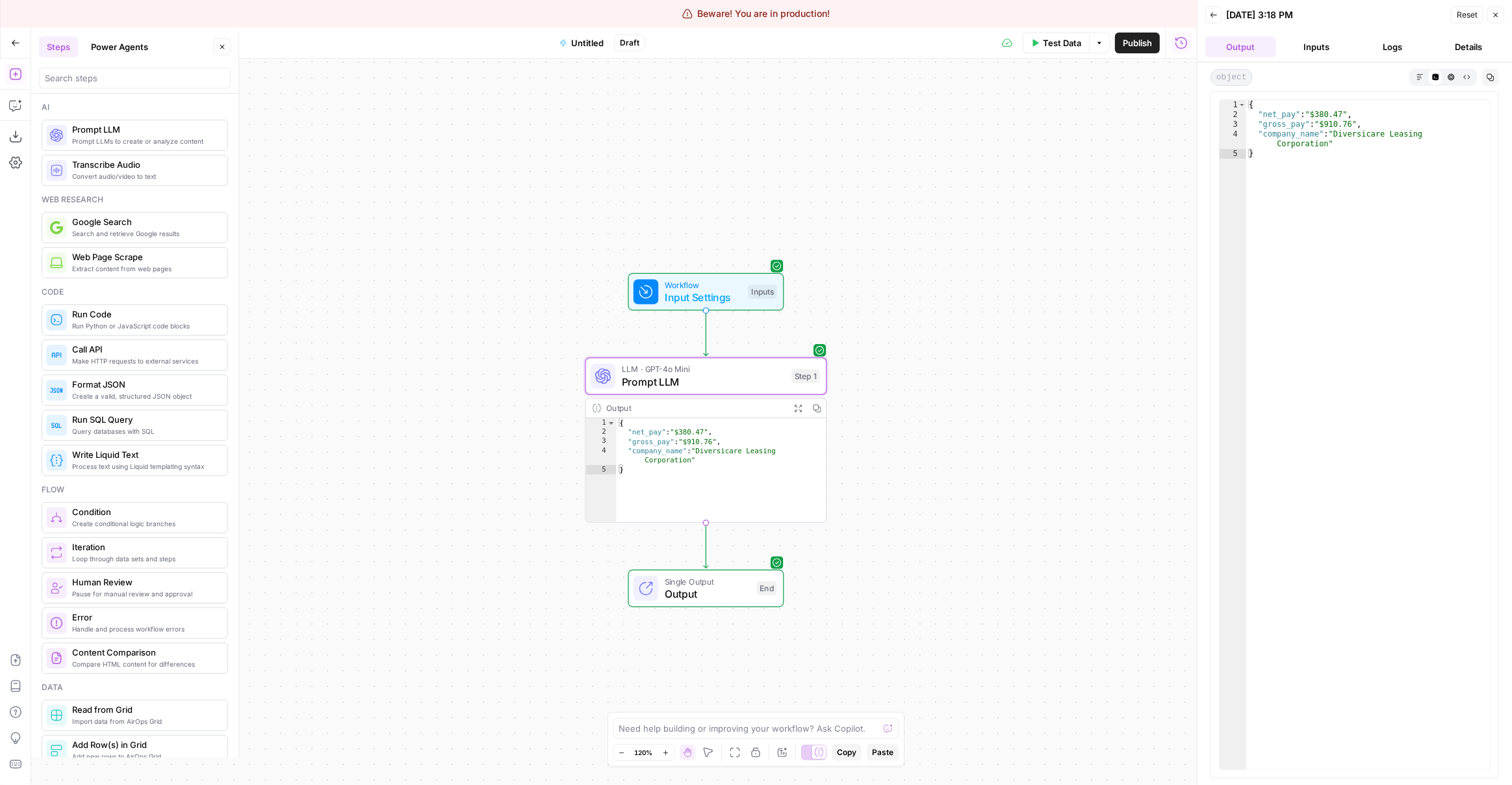
click at [725, 383] on span "Prompt LLM" at bounding box center [703, 382] width 164 height 16
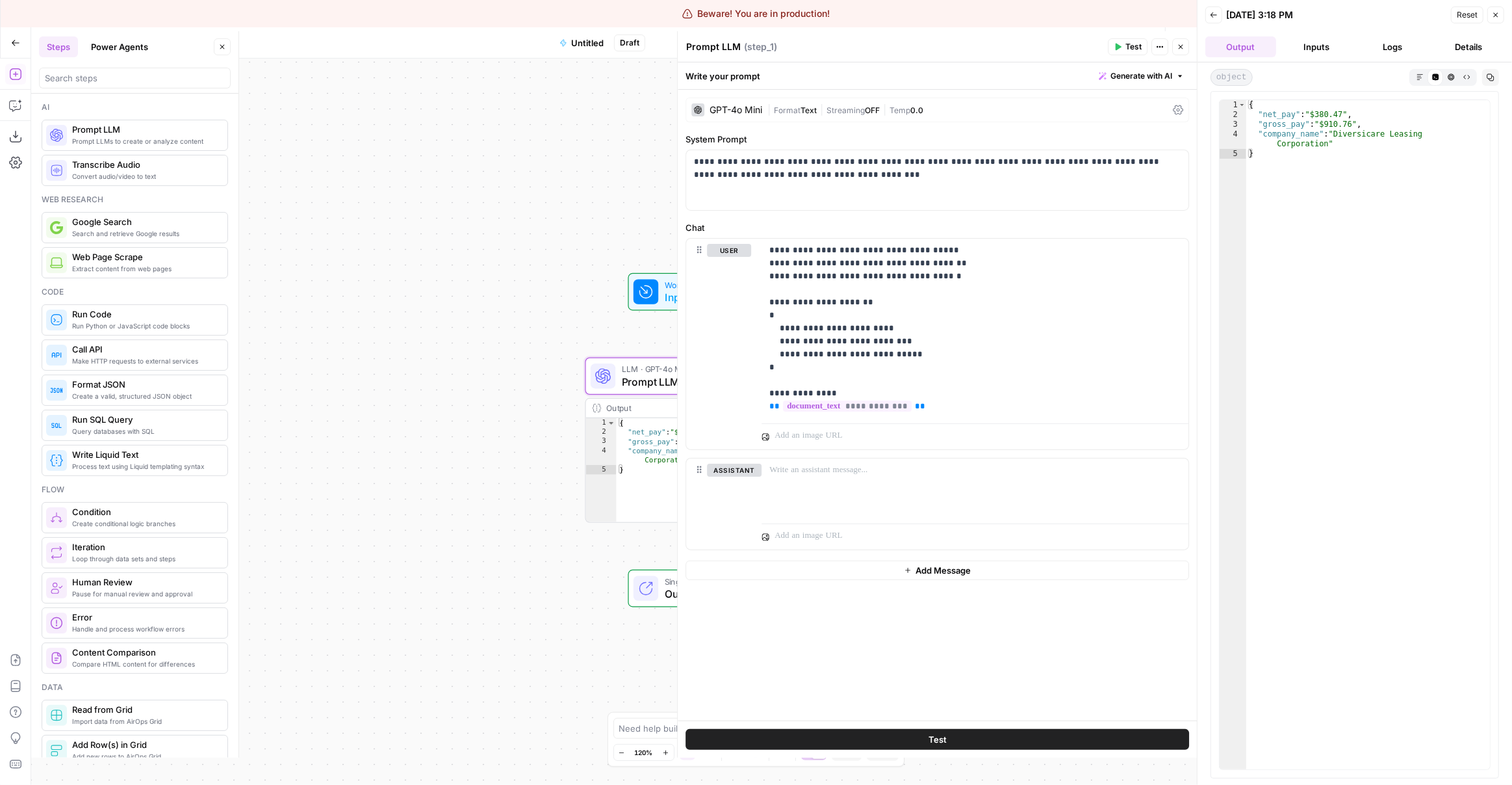
click at [1133, 41] on span "Test" at bounding box center [1134, 47] width 16 height 12
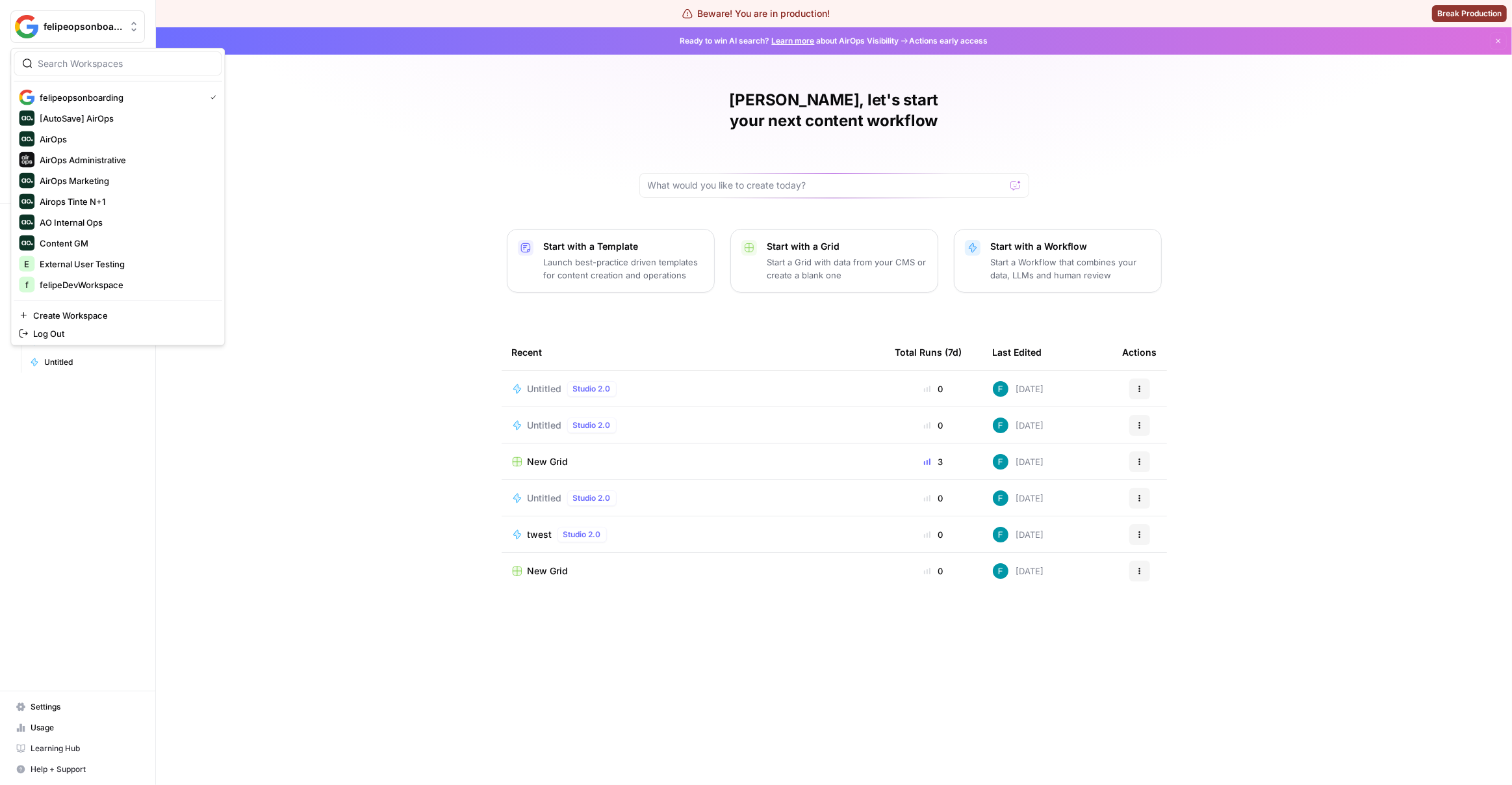
click at [70, 22] on span "felipeopsonboarding" at bounding box center [83, 27] width 79 height 13
click at [120, 160] on span "AirOps Administrative" at bounding box center [125, 160] width 172 height 13
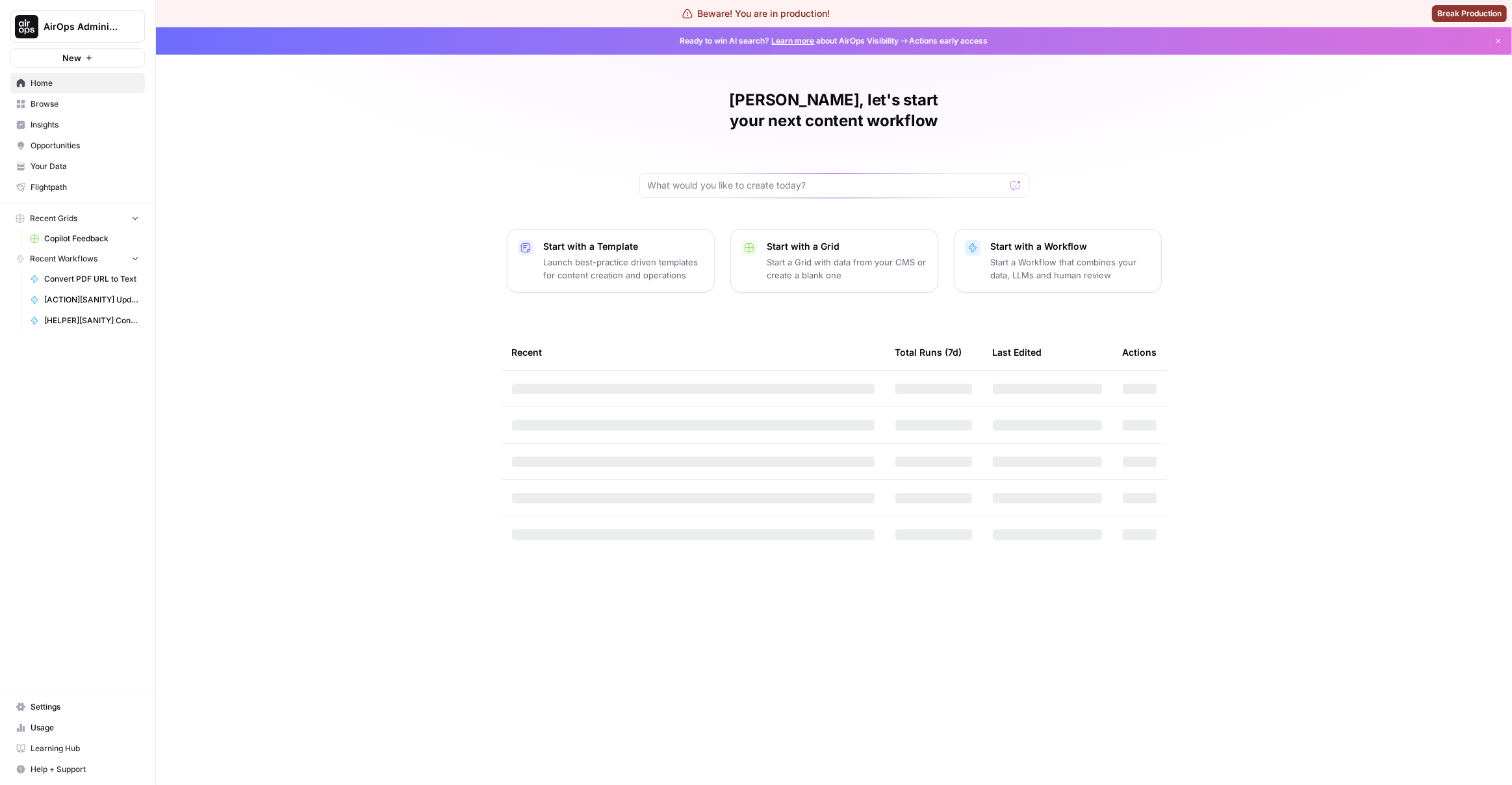
click at [99, 110] on link "Browse" at bounding box center [78, 104] width 135 height 21
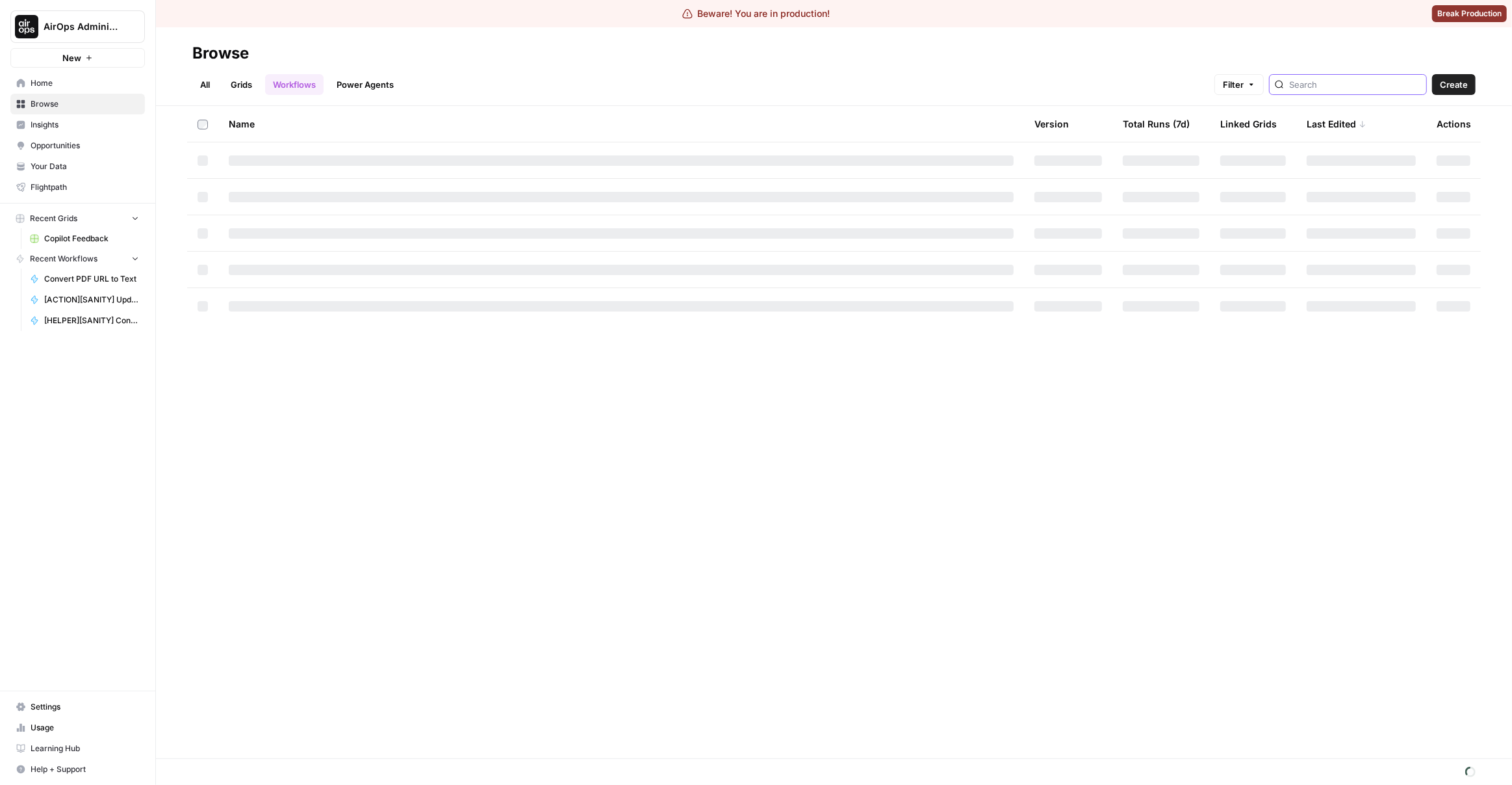
click at [1353, 80] on input "search" at bounding box center [1355, 85] width 132 height 13
type input "sanity"
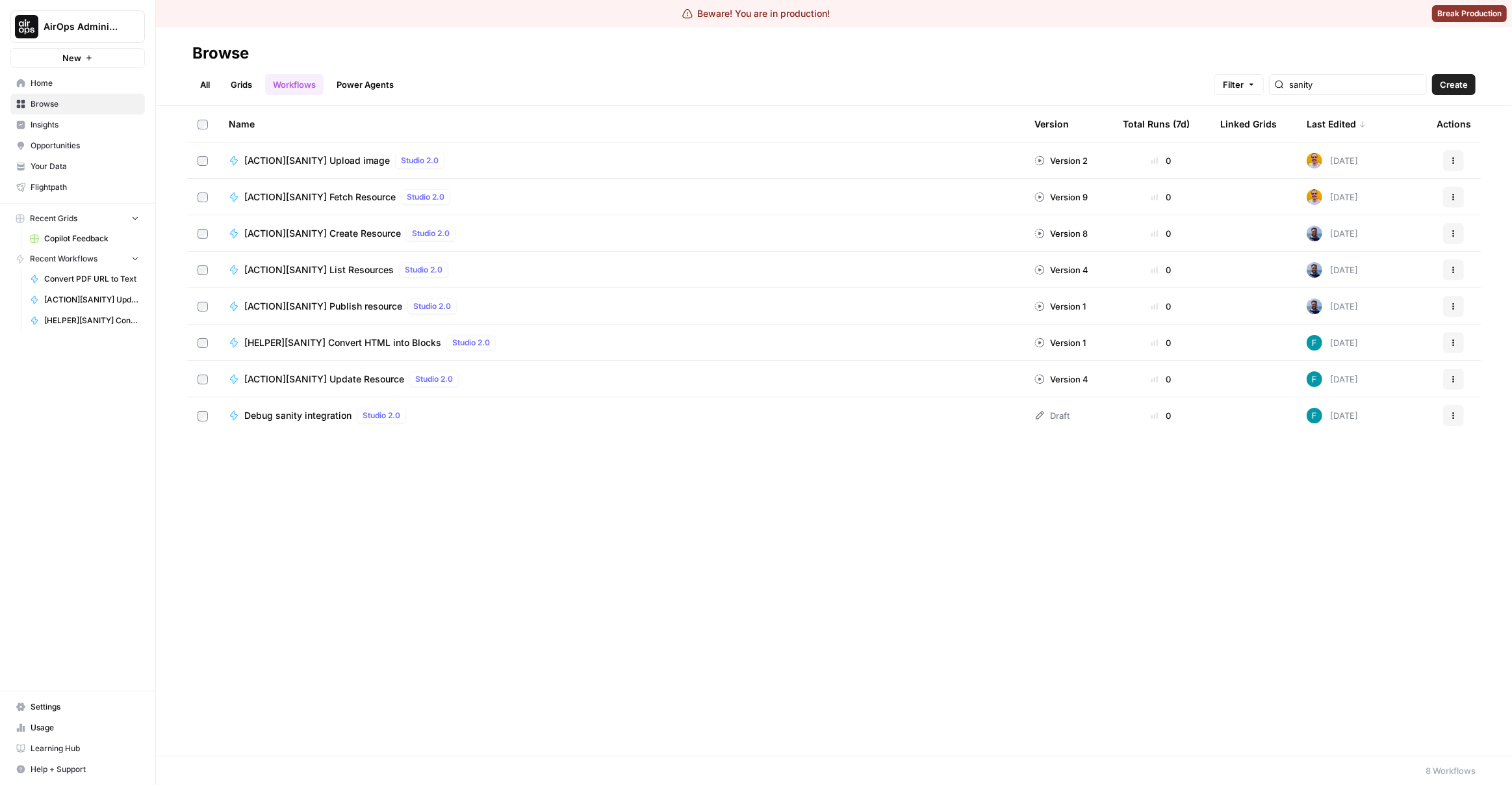
click at [304, 379] on span "[ACTION][SANITY] Update Resource" at bounding box center [324, 379] width 160 height 13
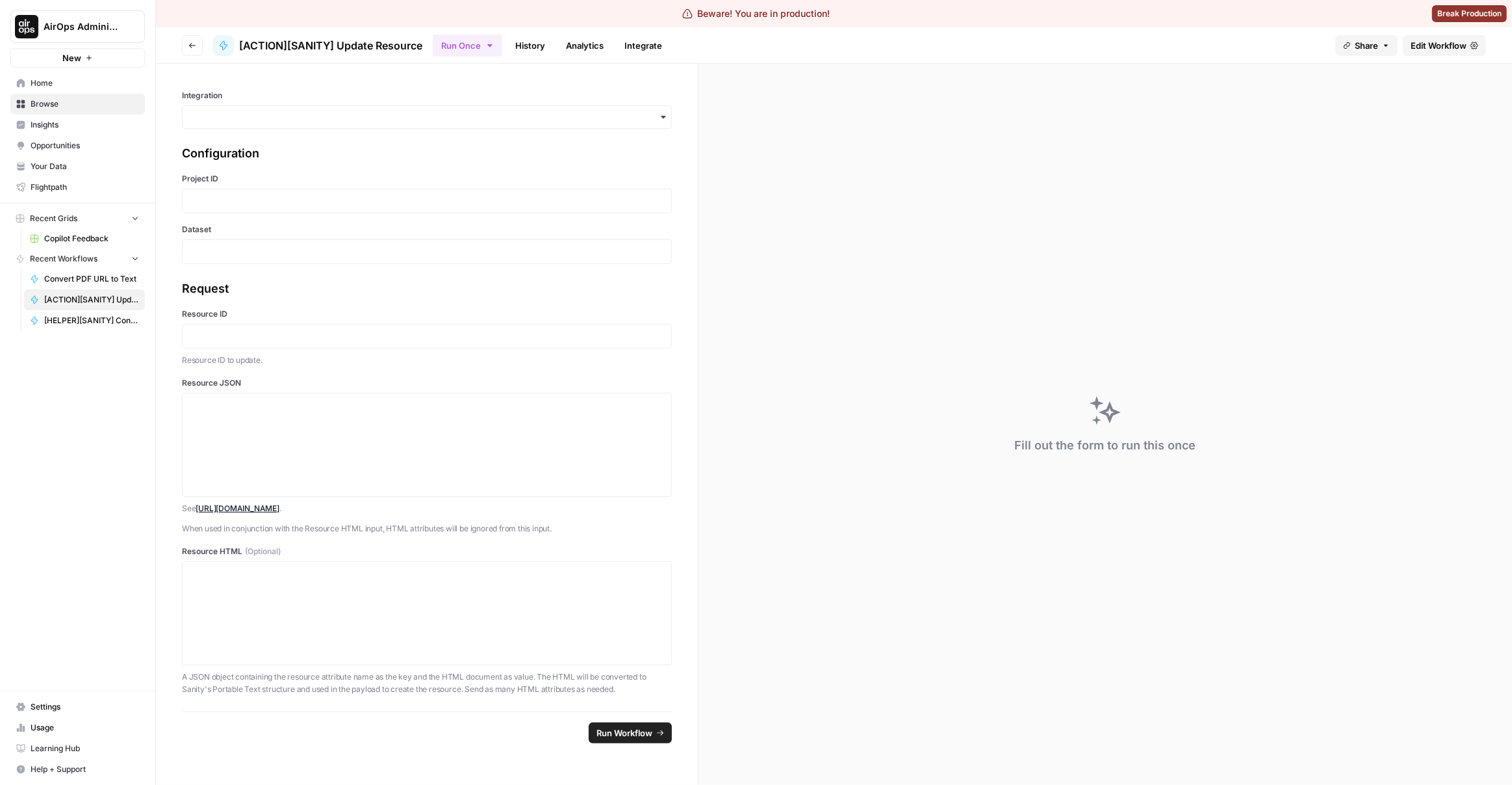
click at [1465, 40] on span "Edit Workflow" at bounding box center [1438, 45] width 56 height 13
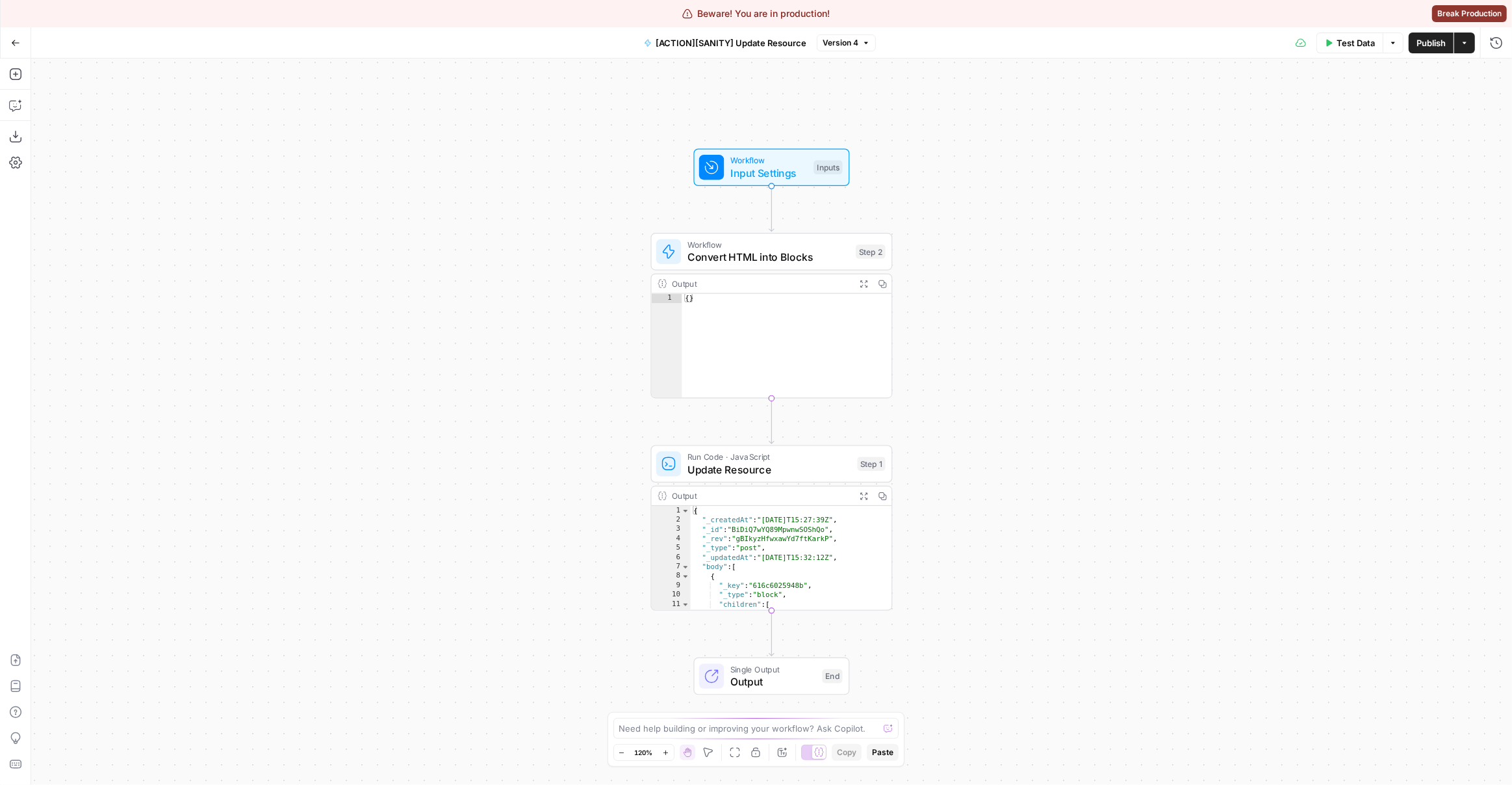
click at [848, 41] on span "Version 4" at bounding box center [840, 43] width 35 height 12
click at [603, 141] on div "Workflow Input Settings Inputs Workflow Convert HTML into Blocks Step 2 Output …" at bounding box center [771, 421] width 1481 height 726
click at [860, 45] on button "Version 4" at bounding box center [846, 43] width 59 height 17
click at [582, 112] on div "Workflow Input Settings Inputs Workflow Convert HTML into Blocks Step 2 Output …" at bounding box center [771, 421] width 1481 height 726
click at [1339, 34] on button "Test Data" at bounding box center [1350, 43] width 67 height 21
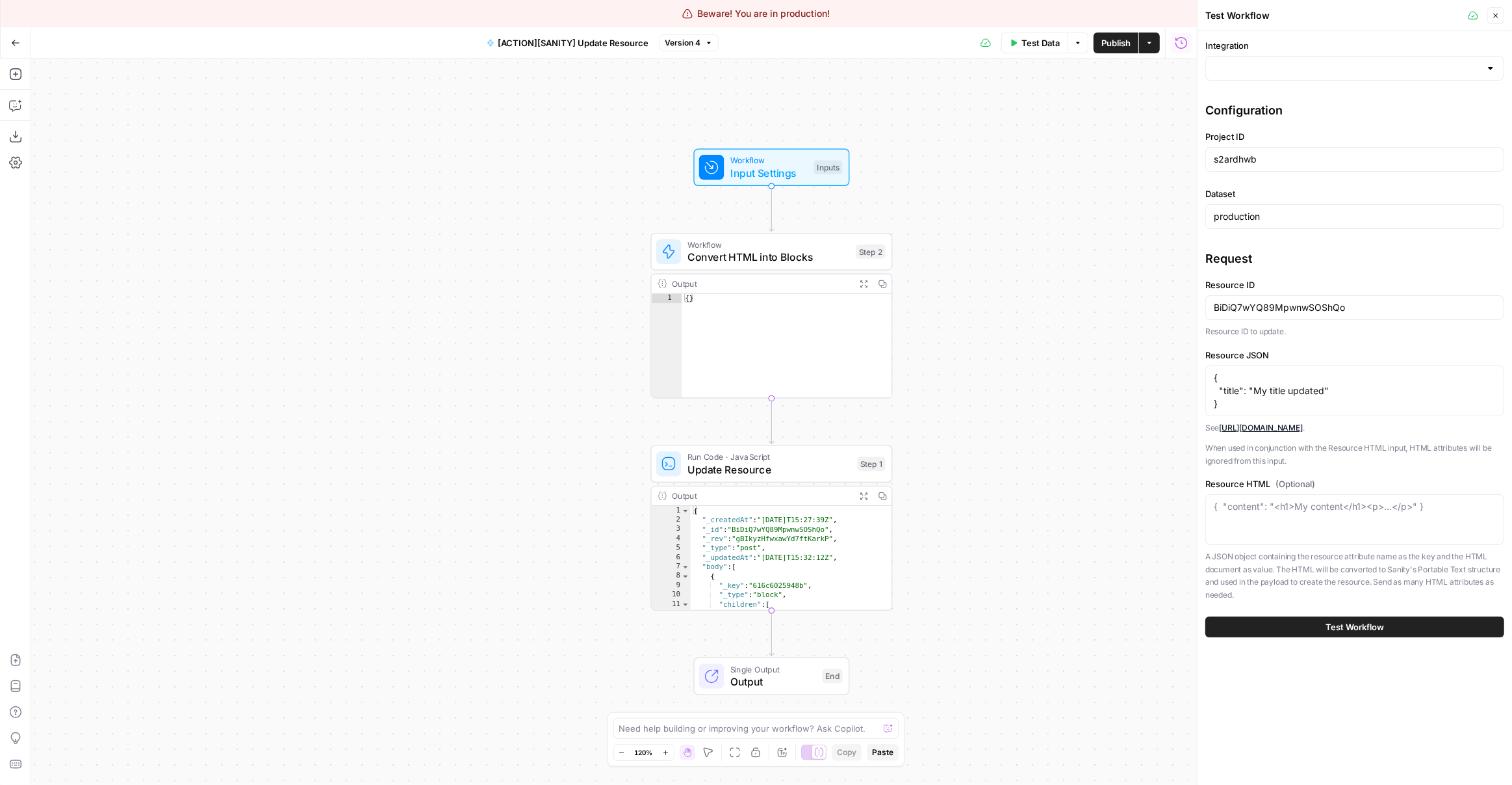
type input "Sanity"
click at [1290, 101] on div "Configuration" at bounding box center [1355, 110] width 299 height 18
click at [1271, 55] on div "Integration Sanity" at bounding box center [1355, 62] width 299 height 47
click at [1302, 109] on div "Configuration" at bounding box center [1355, 110] width 299 height 18
click at [988, 406] on div "Workflow Input Settings Inputs Workflow Convert HTML into Blocks Step 2 Output …" at bounding box center [614, 421] width 1166 height 726
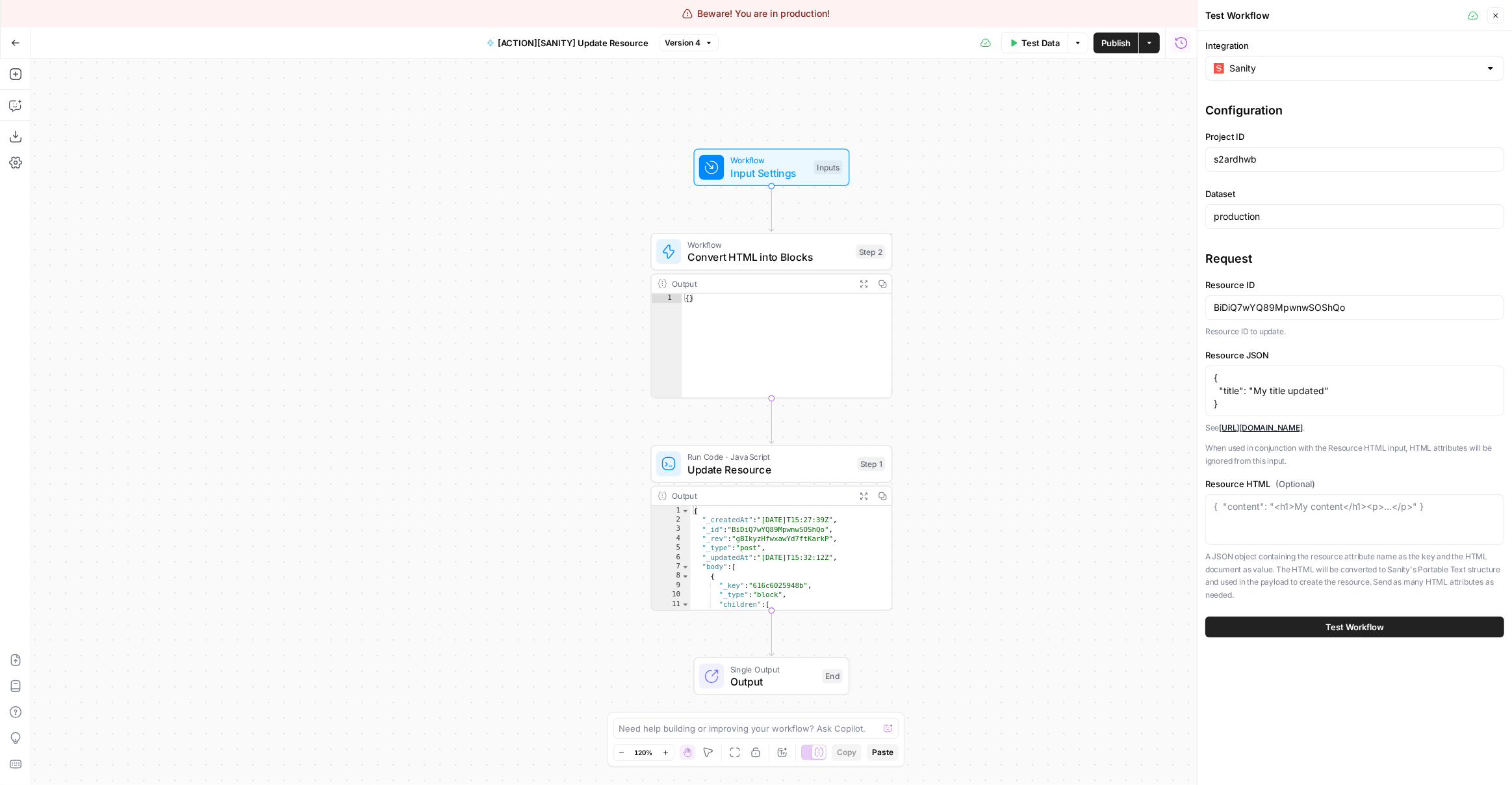
drag, startPoint x: 1030, startPoint y: 421, endPoint x: 971, endPoint y: 421, distance: 59.0
click at [971, 421] on div "Workflow Input Settings Inputs Workflow Convert HTML into Blocks Step 2 Output …" at bounding box center [614, 421] width 1166 height 726
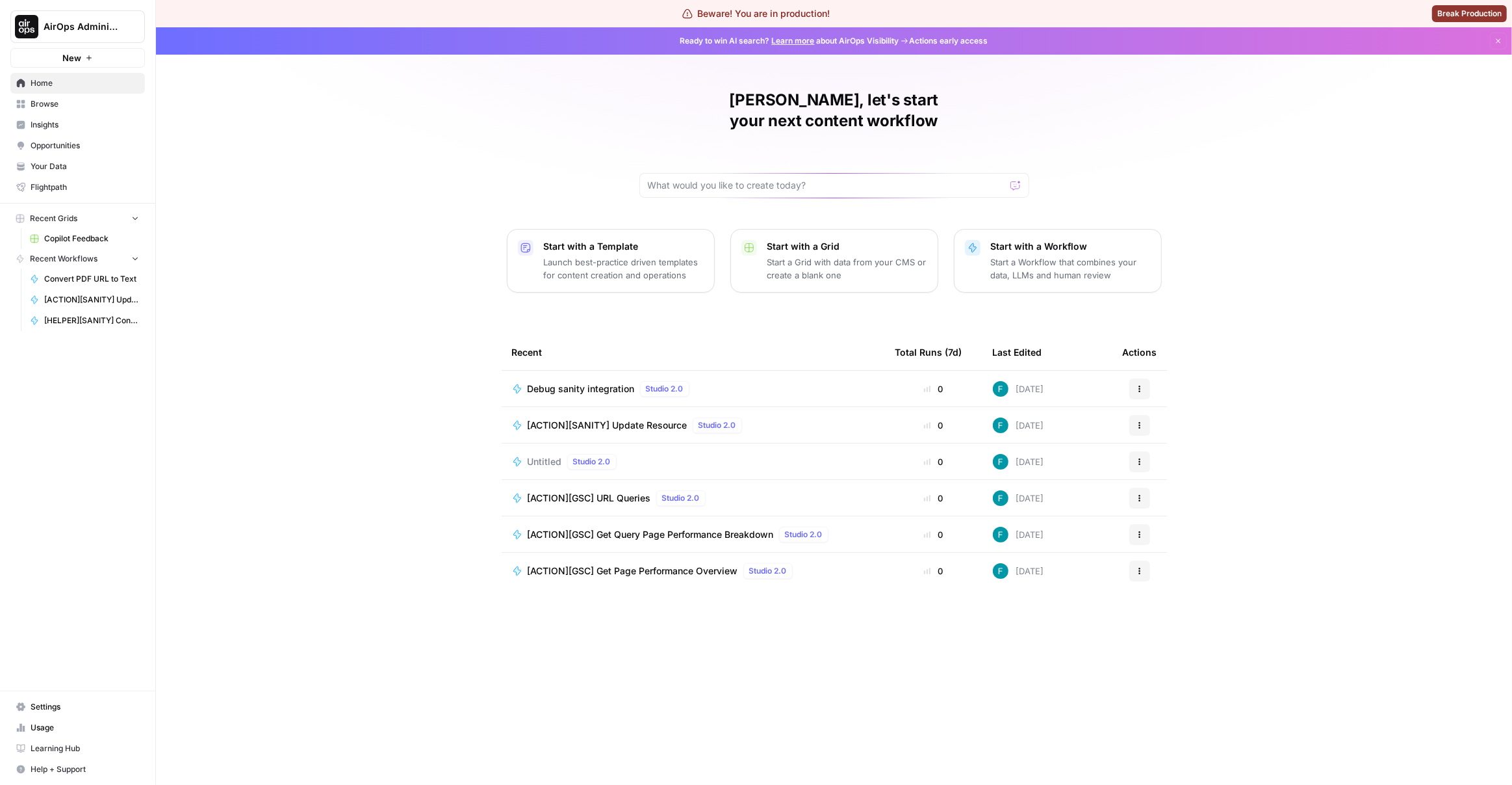
click at [80, 101] on span "Browse" at bounding box center [84, 104] width 108 height 12
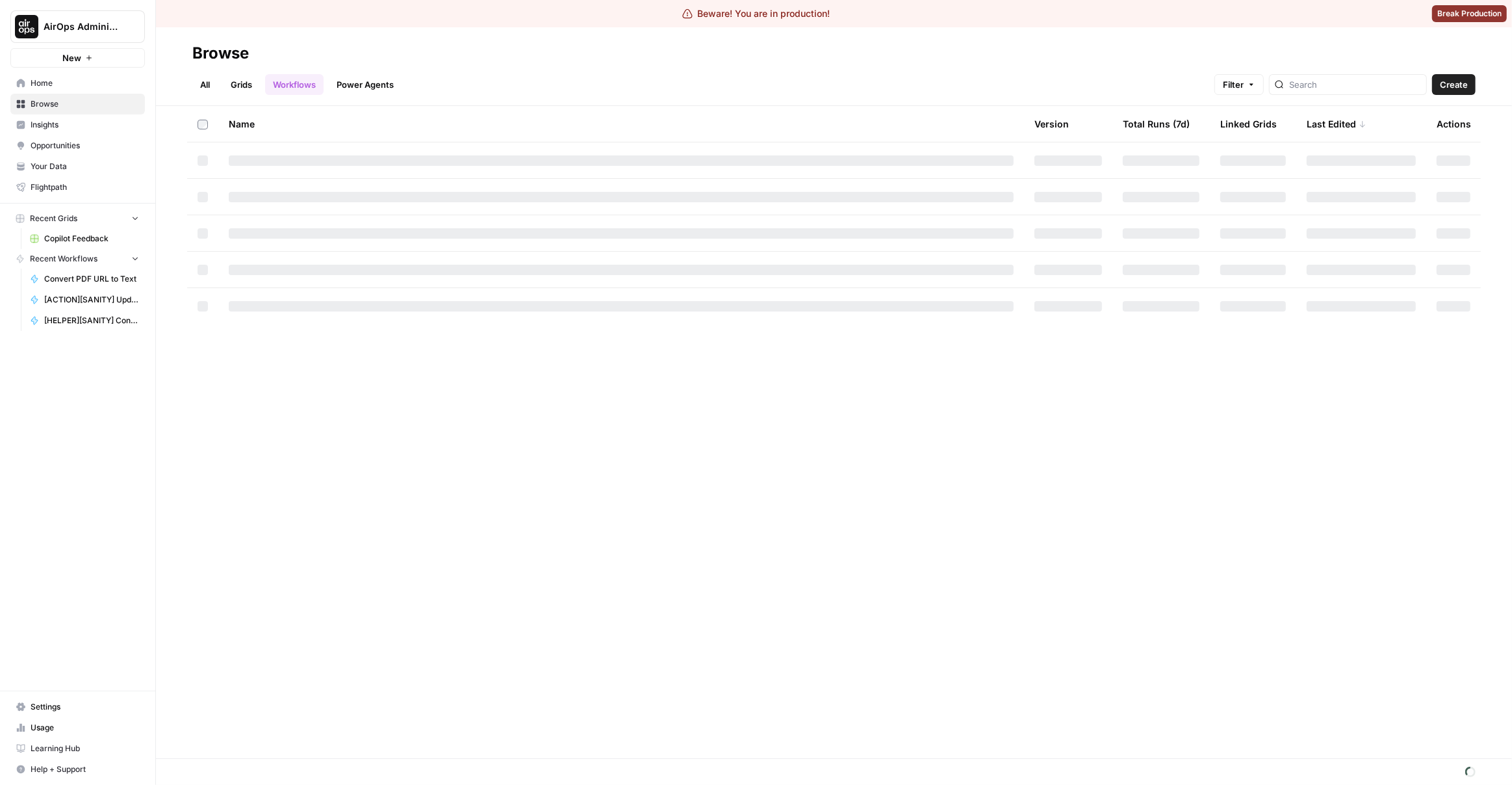
click at [71, 235] on span "Copilot Feedback" at bounding box center [91, 239] width 95 height 12
